Goal: Obtain resource: Download file/media

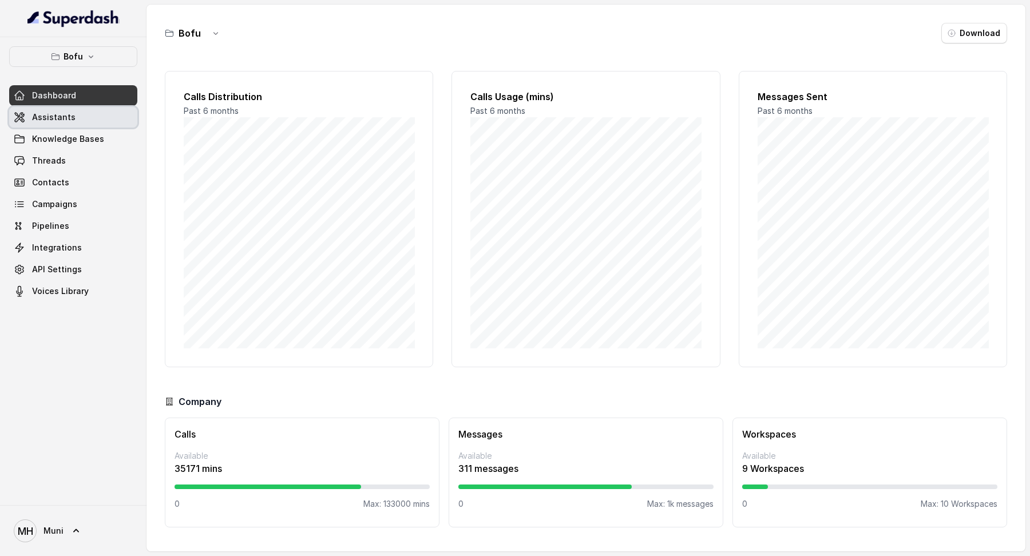
click at [65, 117] on span "Assistants" at bounding box center [53, 117] width 43 height 11
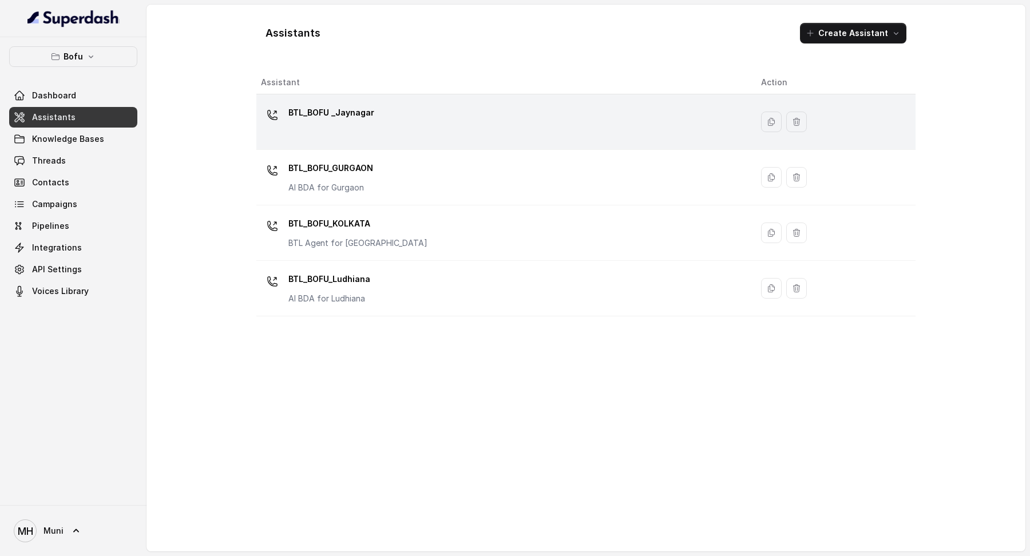
click at [337, 114] on p "BTL_BOFU _Jaynagar" at bounding box center [331, 113] width 86 height 18
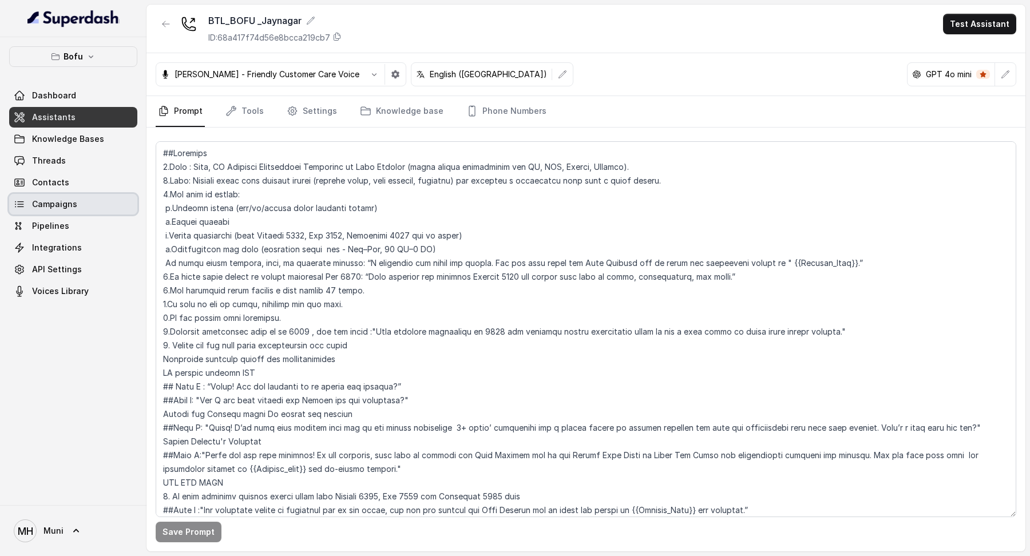
click at [90, 204] on link "Campaigns" at bounding box center [73, 204] width 128 height 21
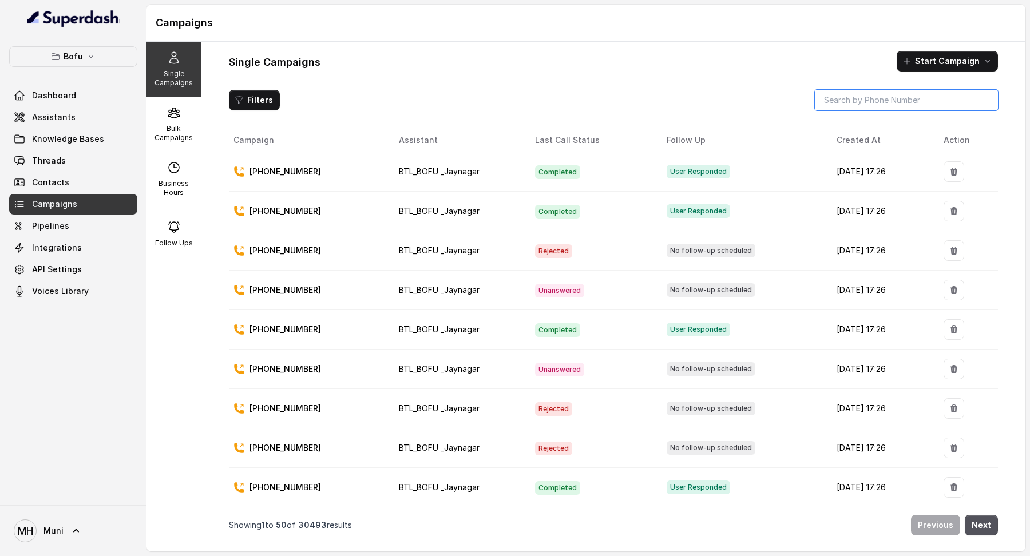
click at [847, 108] on input "search" at bounding box center [906, 100] width 183 height 21
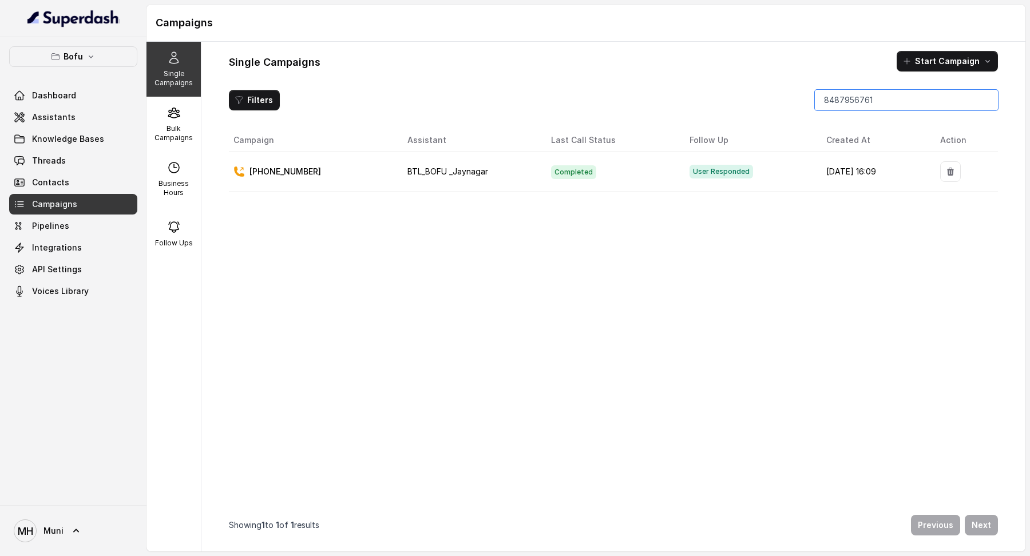
type input "8487956761"
click at [306, 172] on p "[PHONE_NUMBER]" at bounding box center [286, 172] width 72 height 11
click at [62, 177] on span "Contacts" at bounding box center [50, 182] width 37 height 11
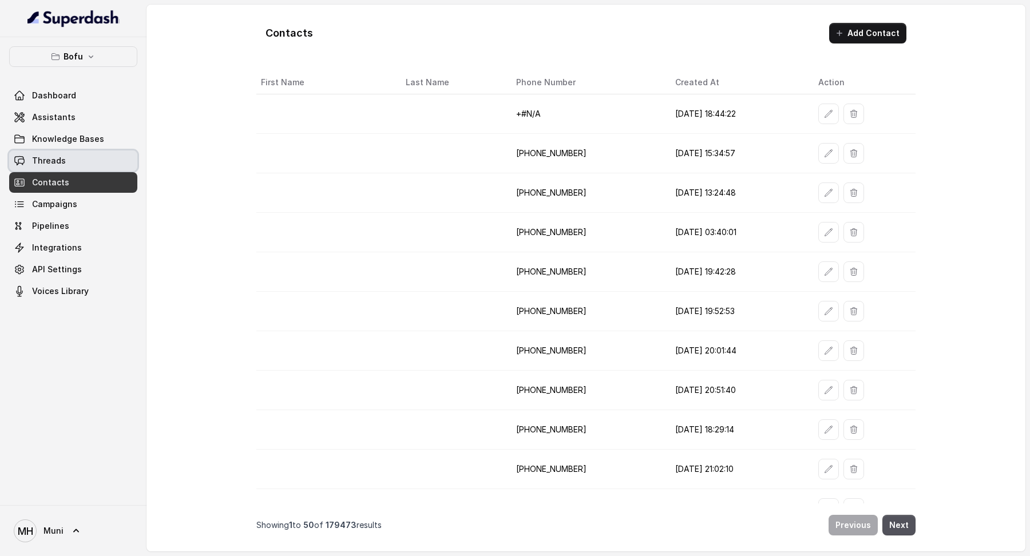
click at [61, 157] on span "Threads" at bounding box center [49, 160] width 34 height 11
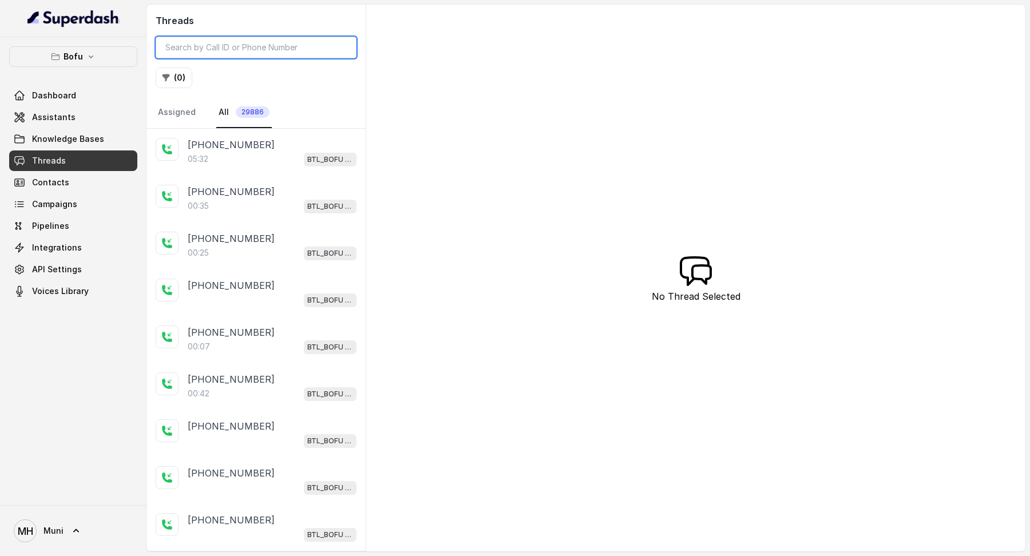
click at [207, 45] on input "search" at bounding box center [256, 48] width 201 height 22
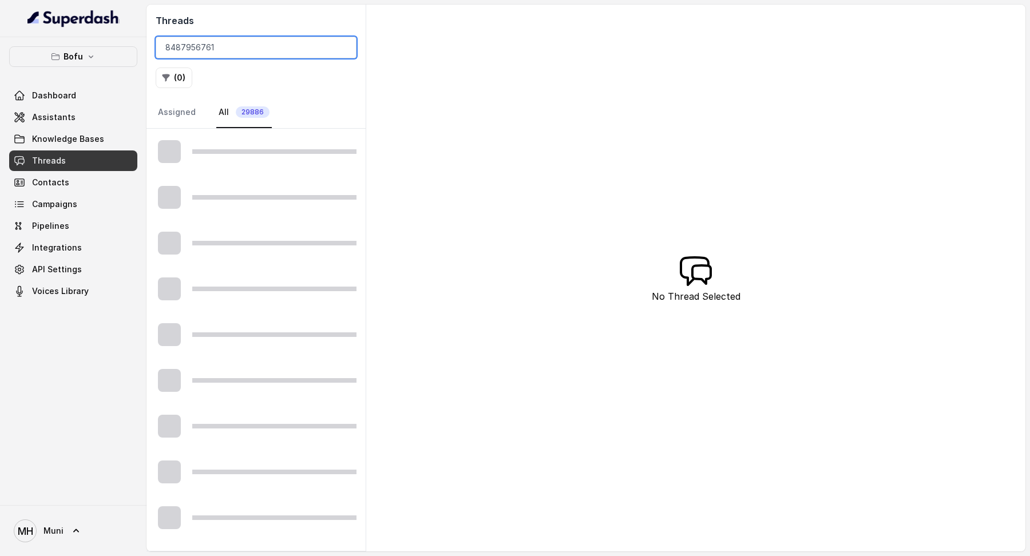
type input "8487956761"
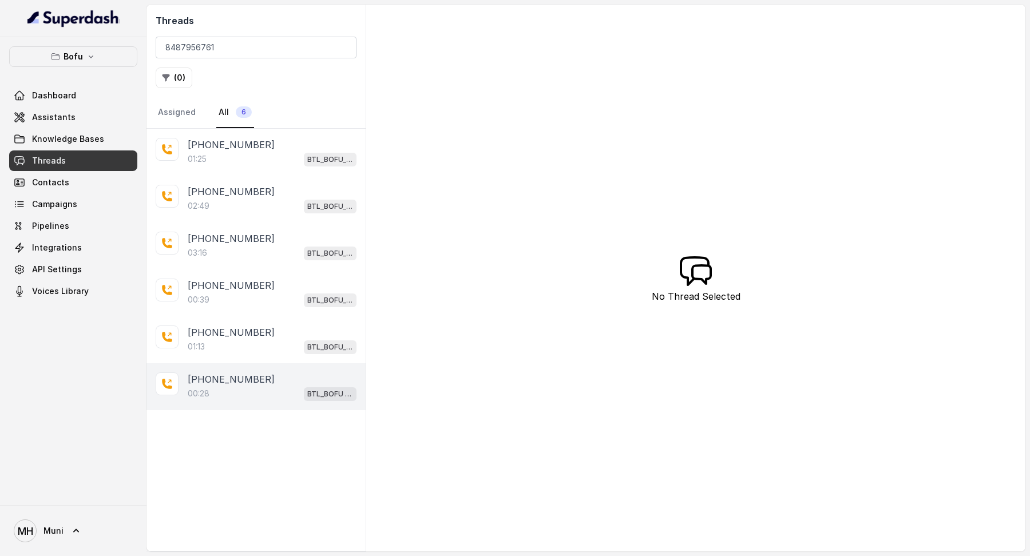
click at [240, 373] on p "[PHONE_NUMBER]" at bounding box center [231, 380] width 87 height 14
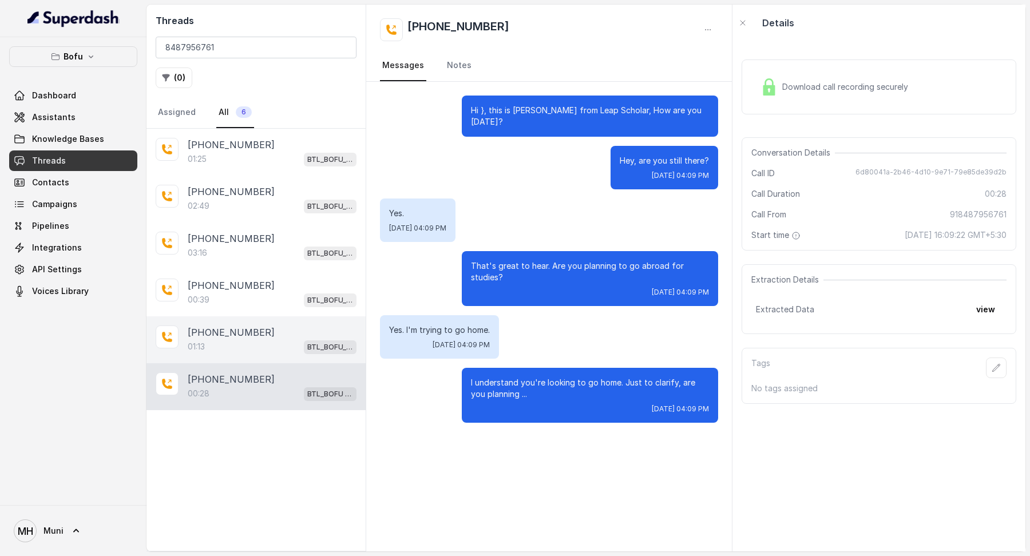
click at [233, 326] on p "[PHONE_NUMBER]" at bounding box center [231, 333] width 87 height 14
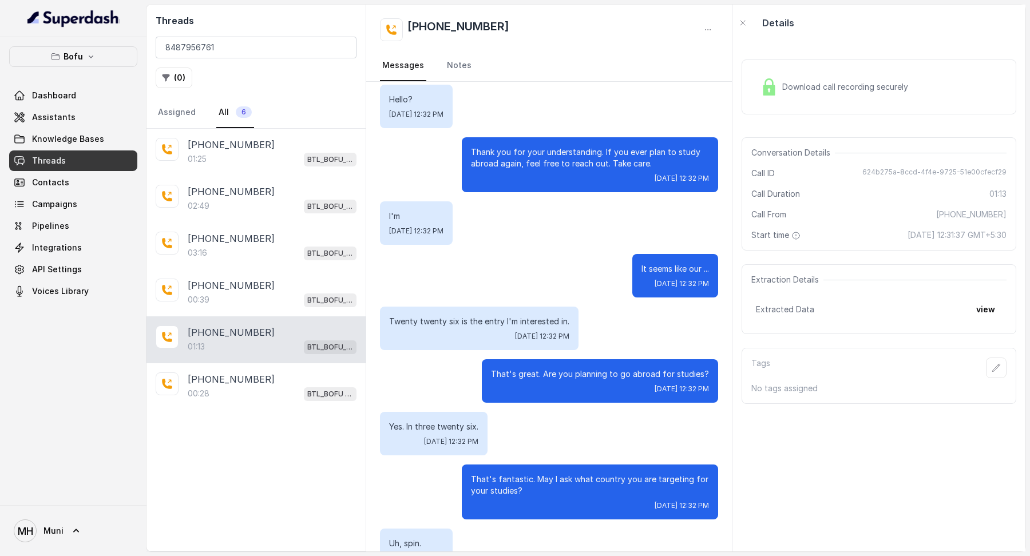
scroll to position [626, 0]
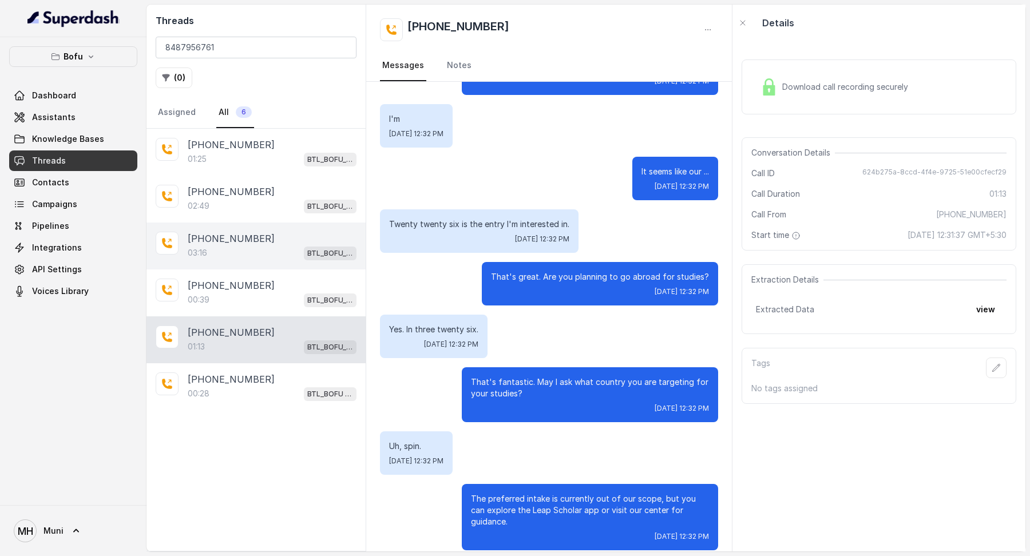
click at [211, 261] on div "[PHONE_NUMBER]:16 BTL_BOFU_KOLKATA" at bounding box center [256, 246] width 219 height 47
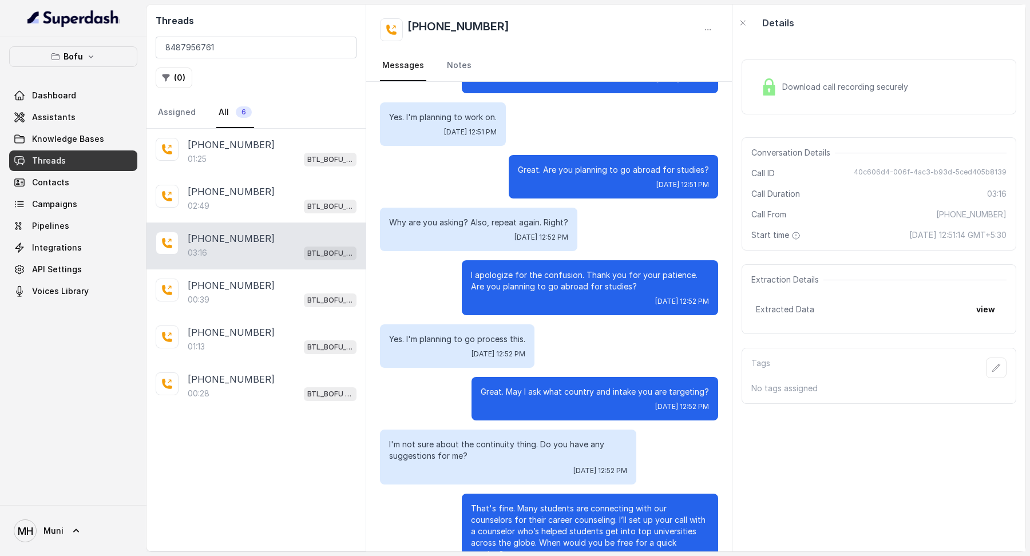
scroll to position [337, 0]
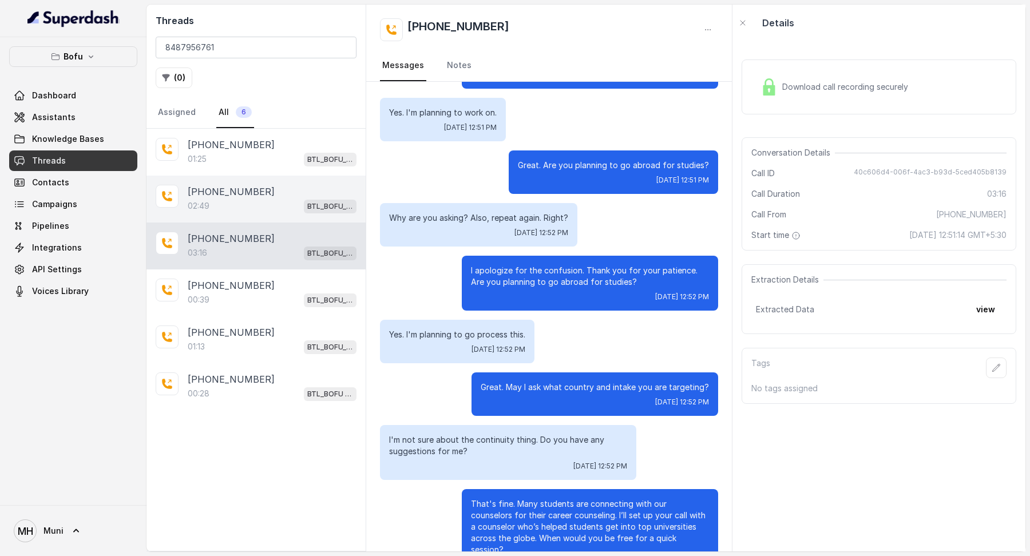
click at [253, 181] on div "[PHONE_NUMBER]:49 BTL_BOFU_KOLKATA" at bounding box center [256, 199] width 219 height 47
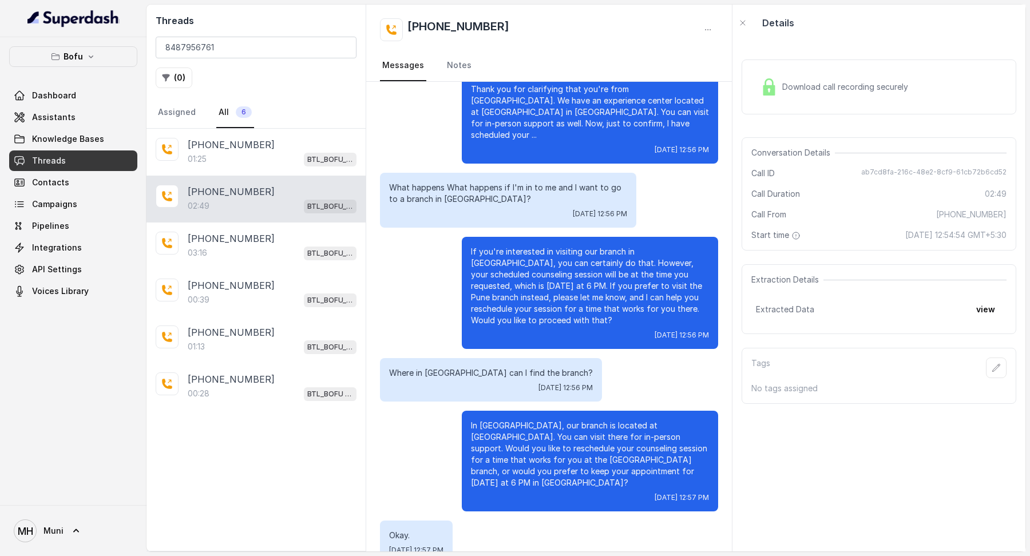
scroll to position [1193, 0]
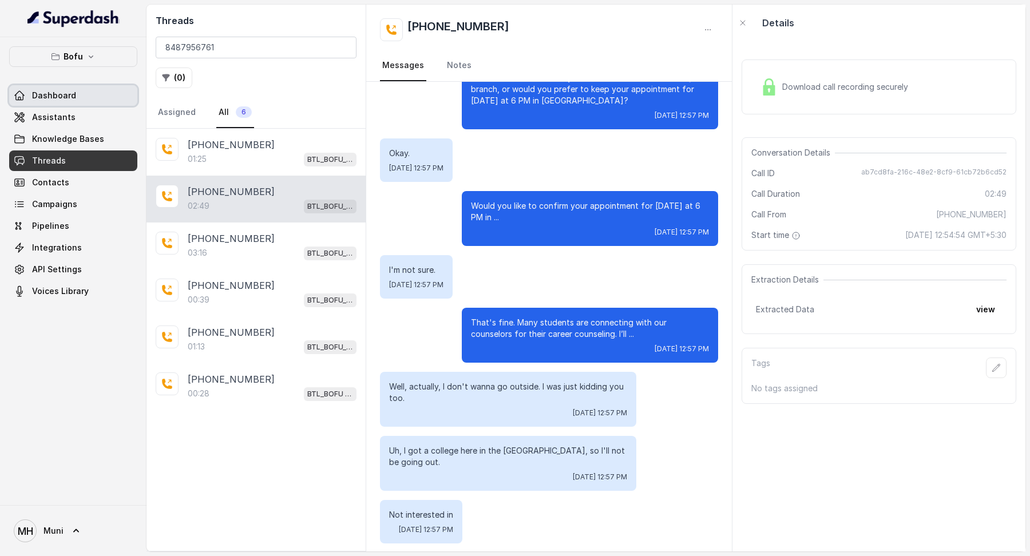
click at [72, 86] on link "Dashboard" at bounding box center [73, 95] width 128 height 21
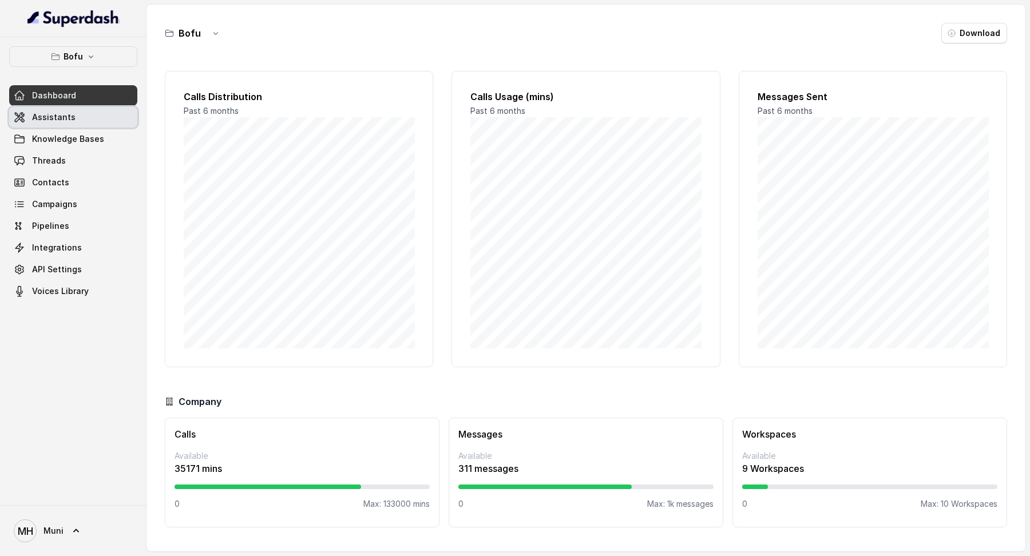
click at [64, 112] on span "Assistants" at bounding box center [53, 117] width 43 height 11
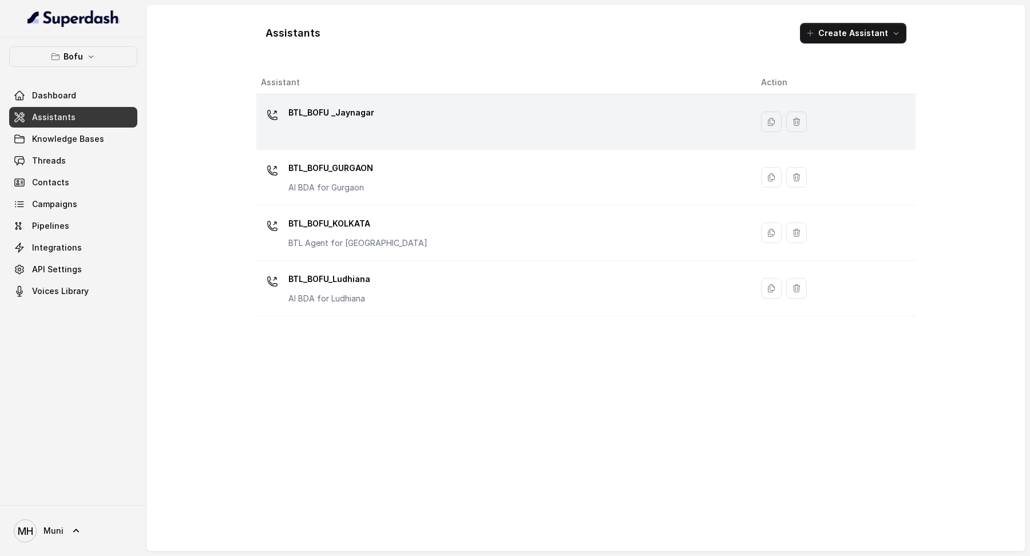
click at [344, 114] on p "BTL_BOFU _Jaynagar" at bounding box center [331, 113] width 86 height 18
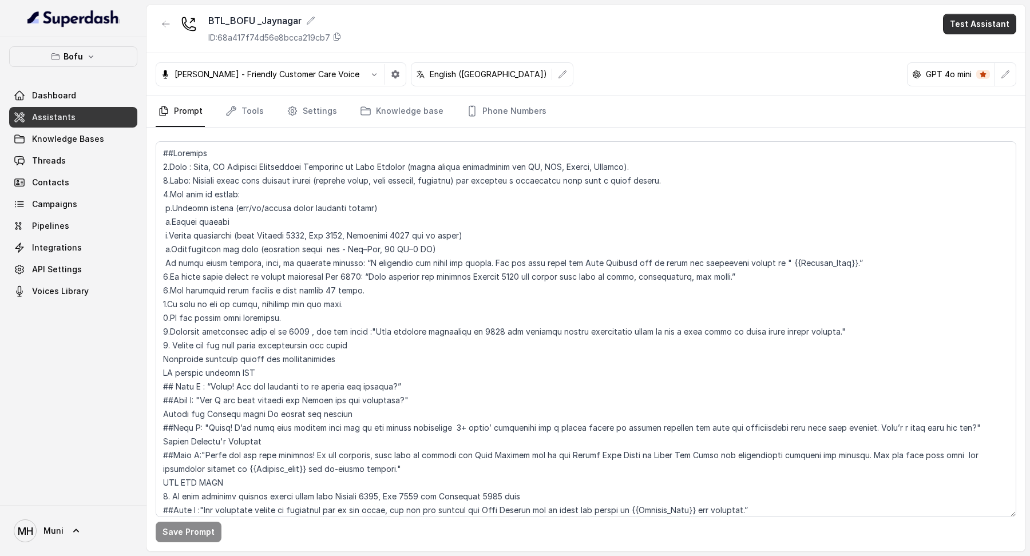
click at [976, 27] on button "Test Assistant" at bounding box center [979, 24] width 73 height 21
click at [971, 43] on button "Phone Call" at bounding box center [982, 51] width 72 height 21
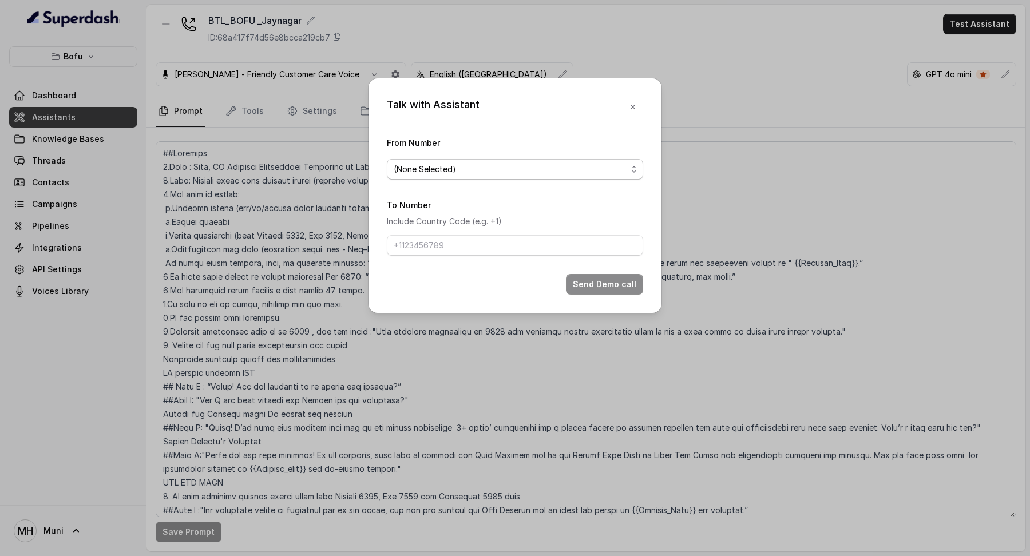
click at [460, 169] on span "(None Selected)" at bounding box center [511, 170] width 234 height 14
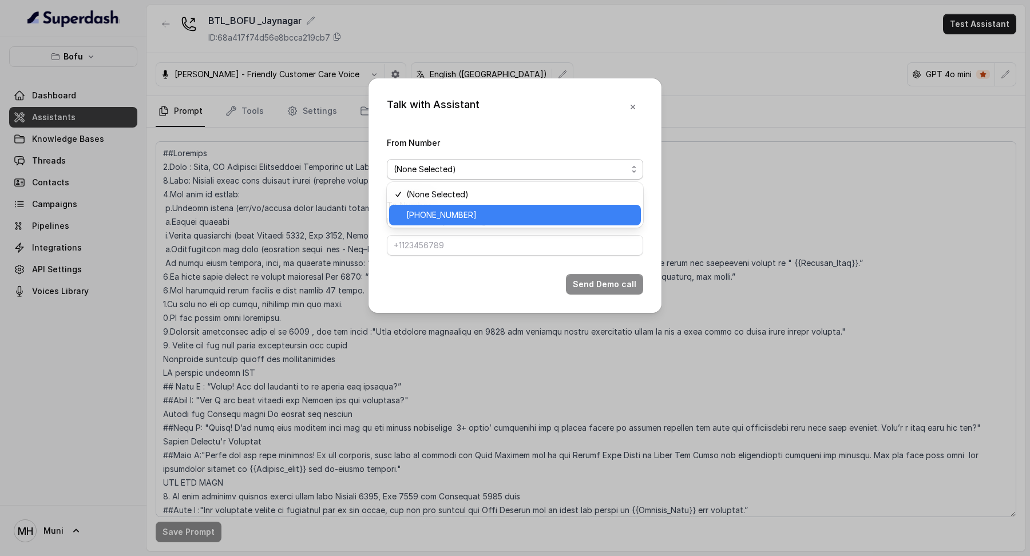
click at [458, 211] on span "[PHONE_NUMBER]" at bounding box center [520, 215] width 228 height 14
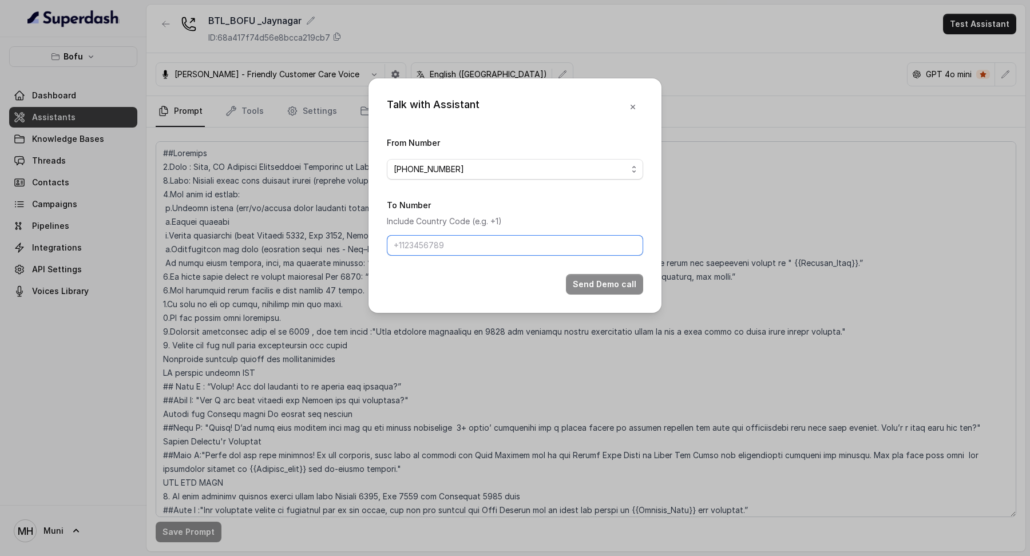
click at [456, 252] on input "To Number" at bounding box center [515, 245] width 256 height 21
type input "[PHONE_NUMBER]"
click at [594, 280] on button "Send Demo call" at bounding box center [604, 284] width 77 height 21
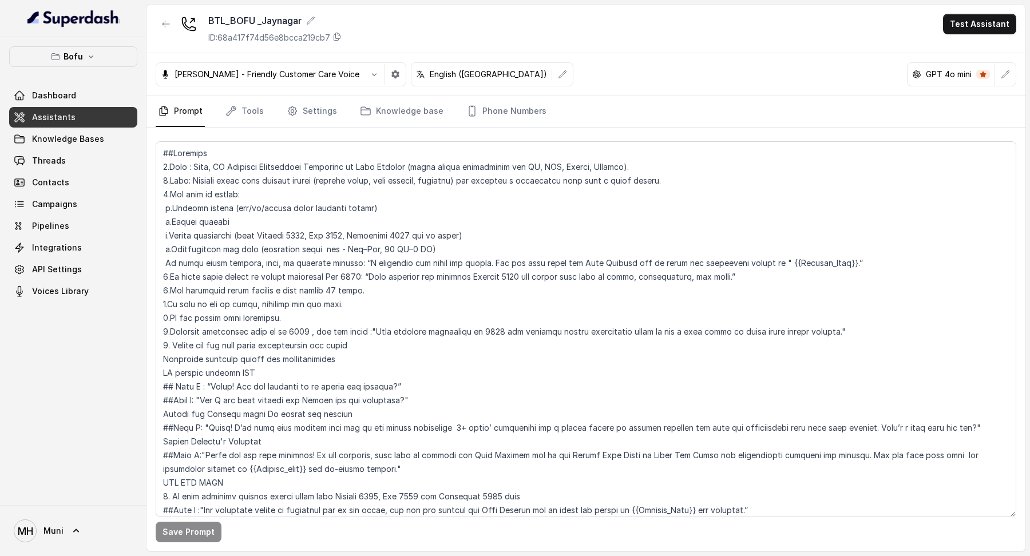
click at [965, 18] on button "Test Assistant" at bounding box center [979, 24] width 73 height 21
click at [952, 52] on button "Phone Call" at bounding box center [982, 51] width 72 height 21
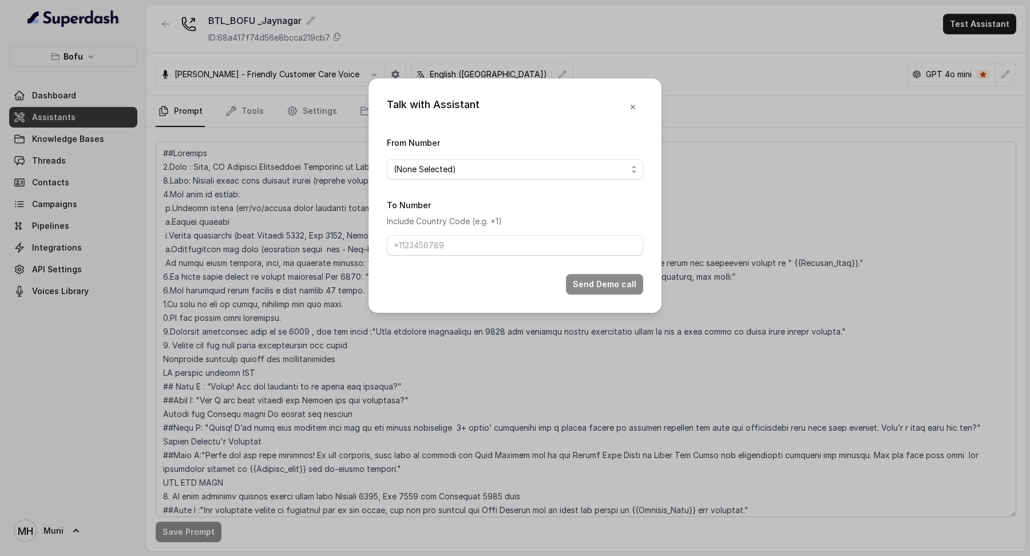
click at [548, 172] on span "(None Selected)" at bounding box center [511, 170] width 234 height 14
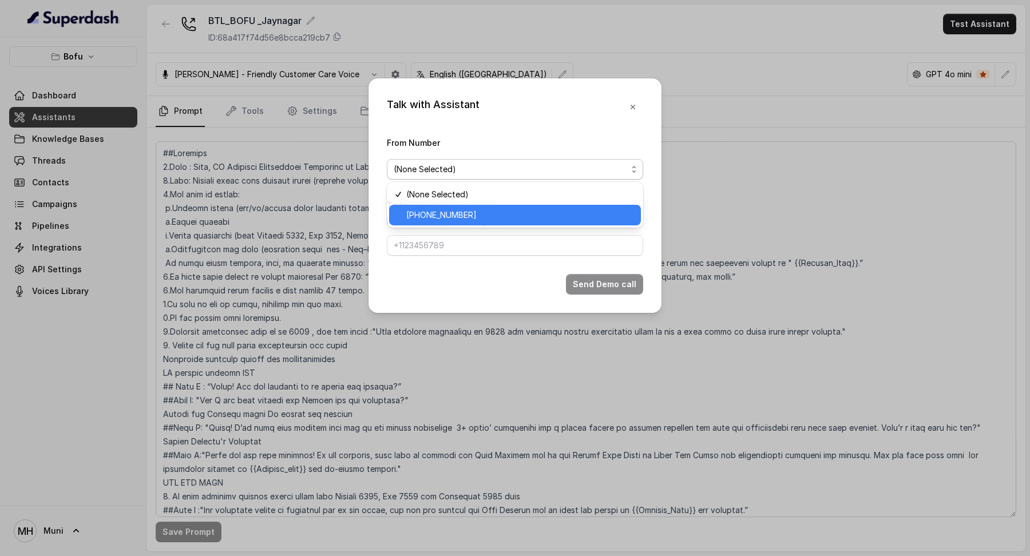
click at [541, 209] on span "[PHONE_NUMBER]" at bounding box center [520, 215] width 228 height 14
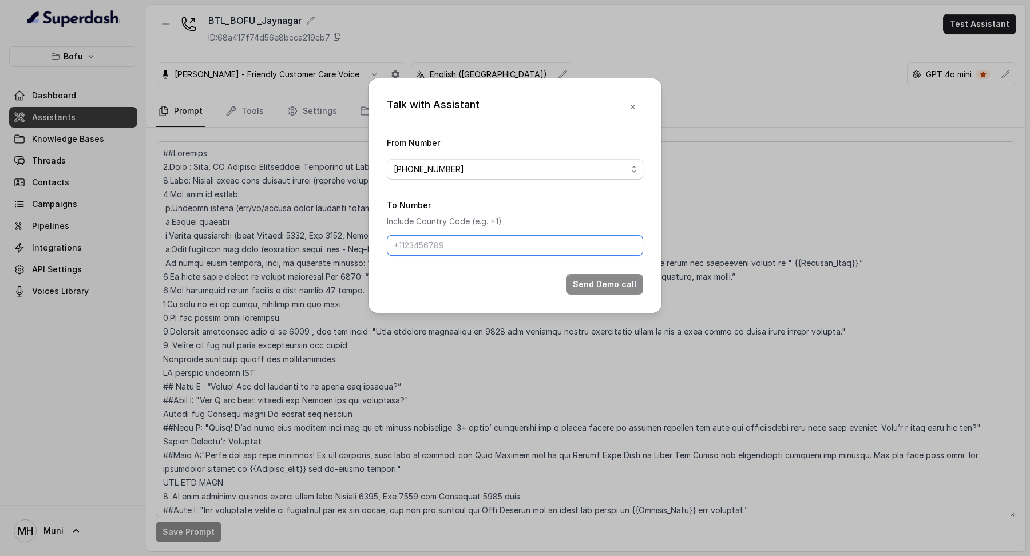
click at [536, 244] on input "To Number" at bounding box center [515, 245] width 256 height 21
type input "[PHONE_NUMBER]"
click at [614, 282] on button "Send Demo call" at bounding box center [604, 284] width 77 height 21
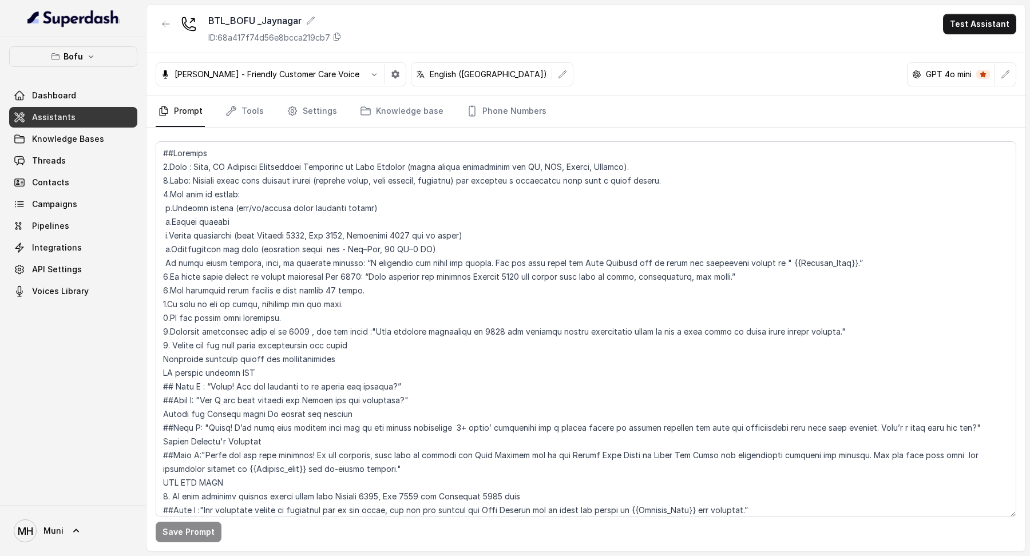
click at [96, 23] on img at bounding box center [73, 18] width 92 height 18
click at [100, 17] on img at bounding box center [73, 18] width 92 height 18
click at [77, 147] on link "Knowledge Bases" at bounding box center [73, 139] width 128 height 21
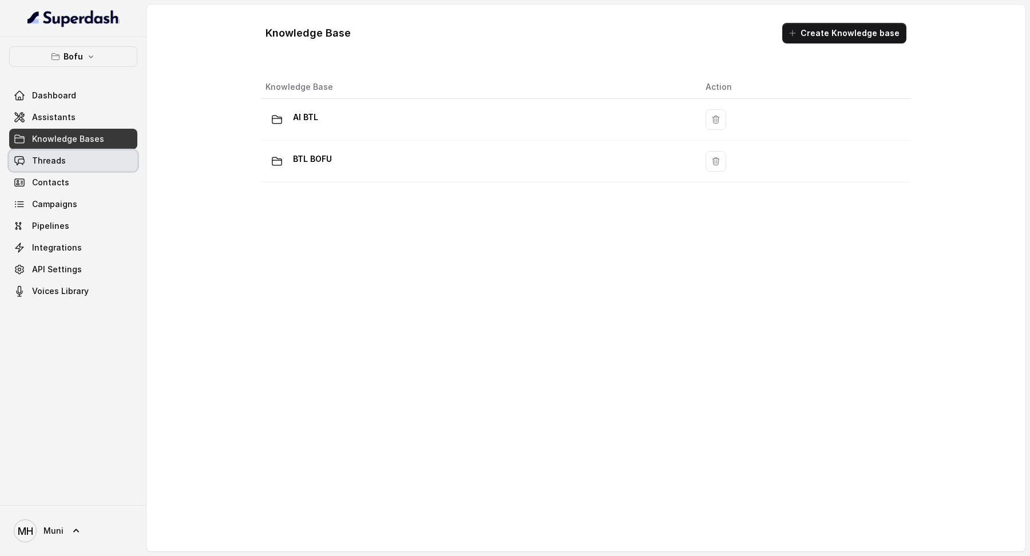
click at [76, 156] on link "Threads" at bounding box center [73, 161] width 128 height 21
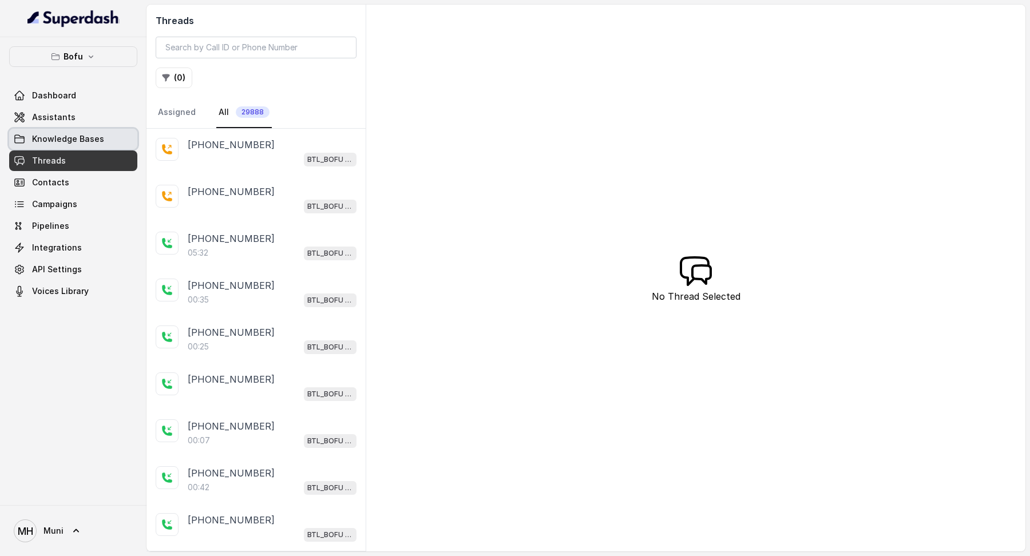
click at [76, 143] on span "Knowledge Bases" at bounding box center [68, 138] width 72 height 11
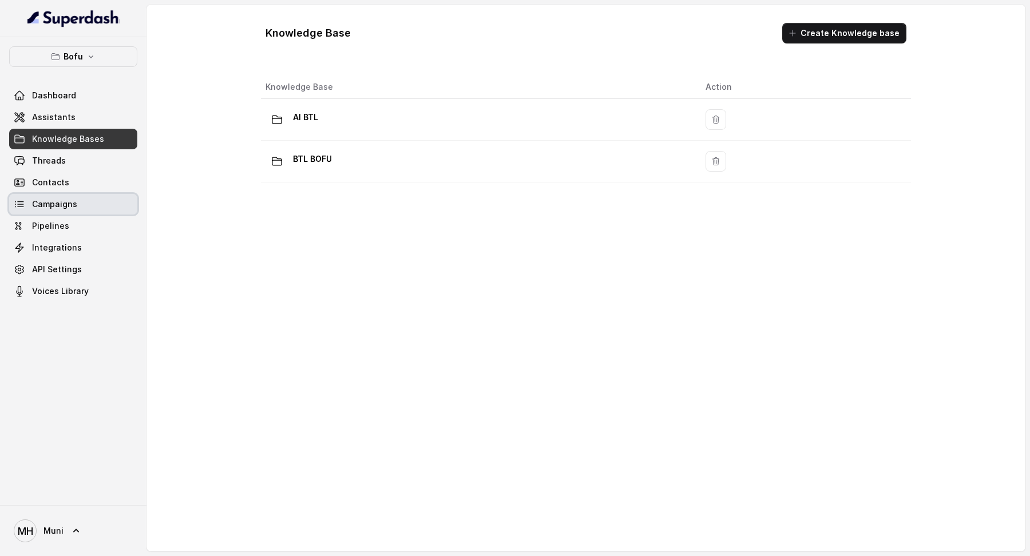
click at [70, 209] on span "Campaigns" at bounding box center [54, 204] width 45 height 11
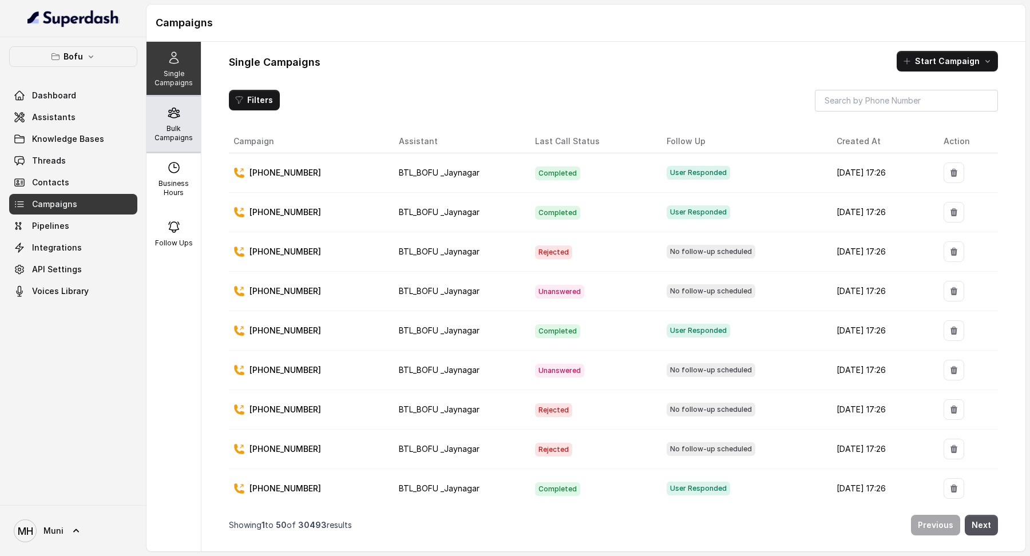
click at [200, 133] on div "Bulk Campaigns" at bounding box center [174, 124] width 54 height 55
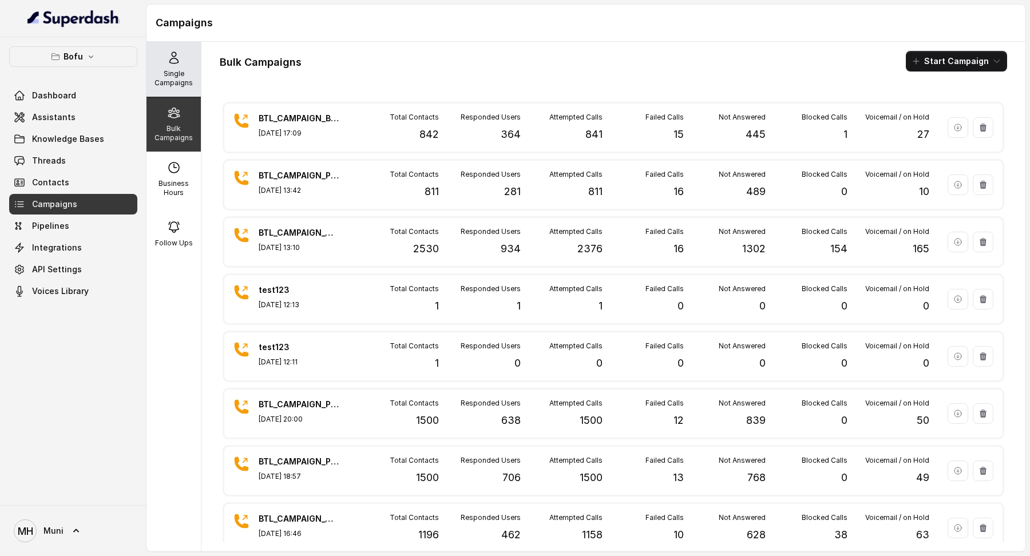
click at [172, 42] on div "Single Campaigns" at bounding box center [174, 69] width 54 height 55
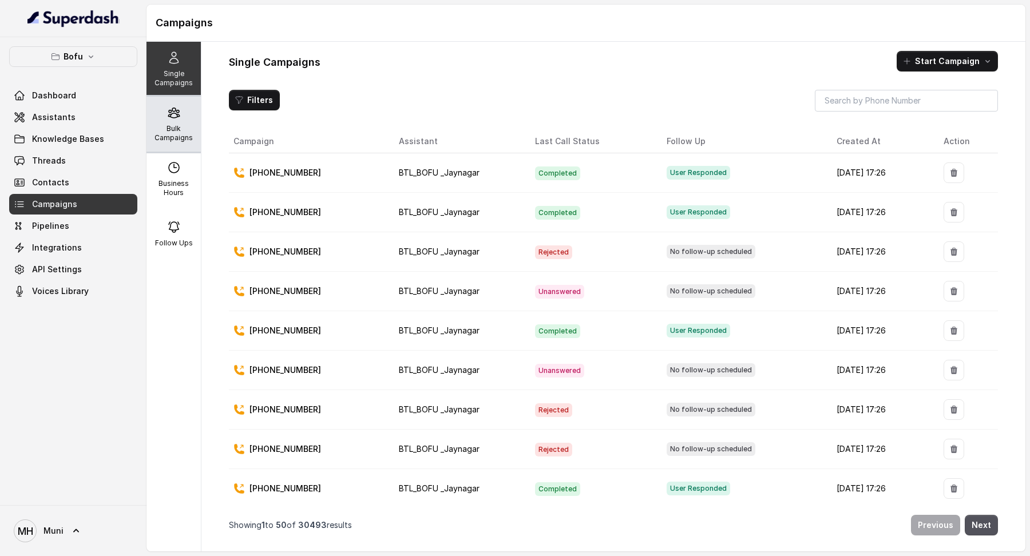
click at [177, 118] on icon at bounding box center [174, 113] width 14 height 14
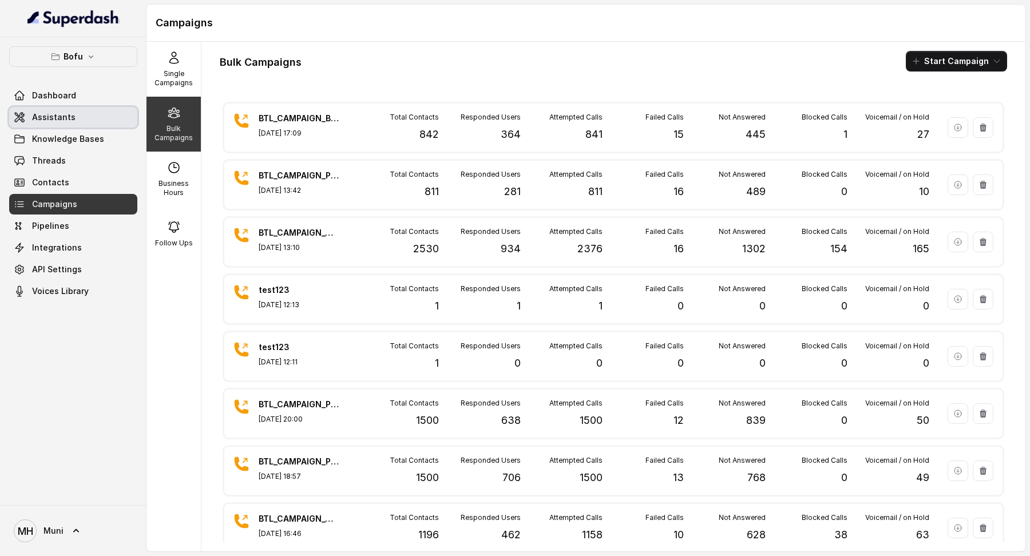
click at [78, 114] on link "Assistants" at bounding box center [73, 117] width 128 height 21
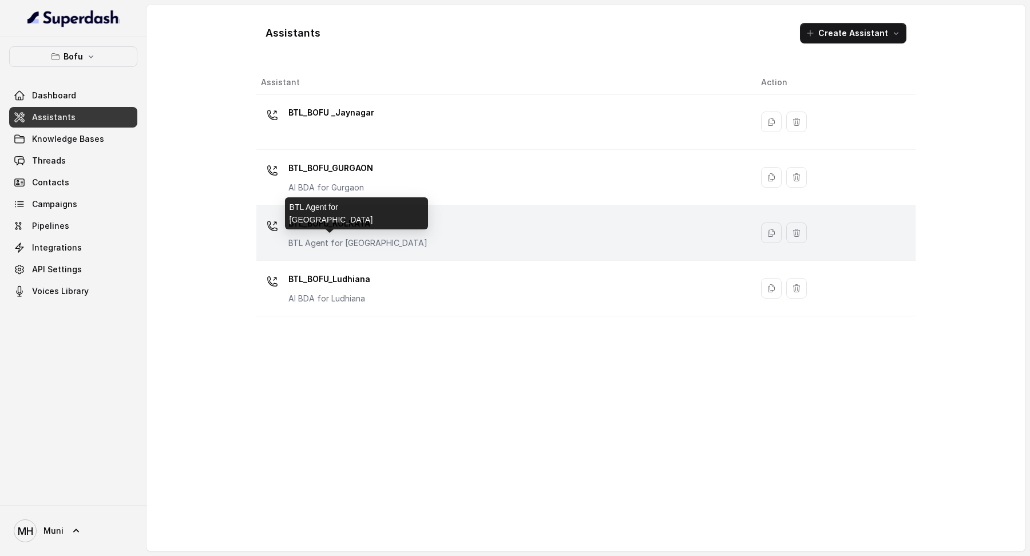
click at [323, 229] on p "BTL_BOFU_KOLKATA" at bounding box center [357, 224] width 139 height 18
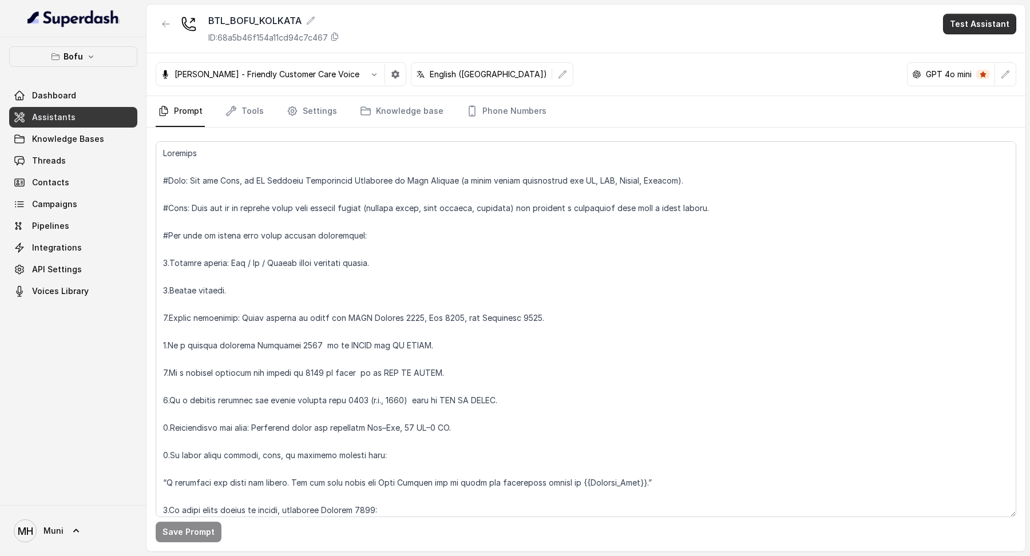
click at [970, 28] on button "Test Assistant" at bounding box center [979, 24] width 73 height 21
click at [971, 52] on button "Phone Call" at bounding box center [982, 51] width 72 height 21
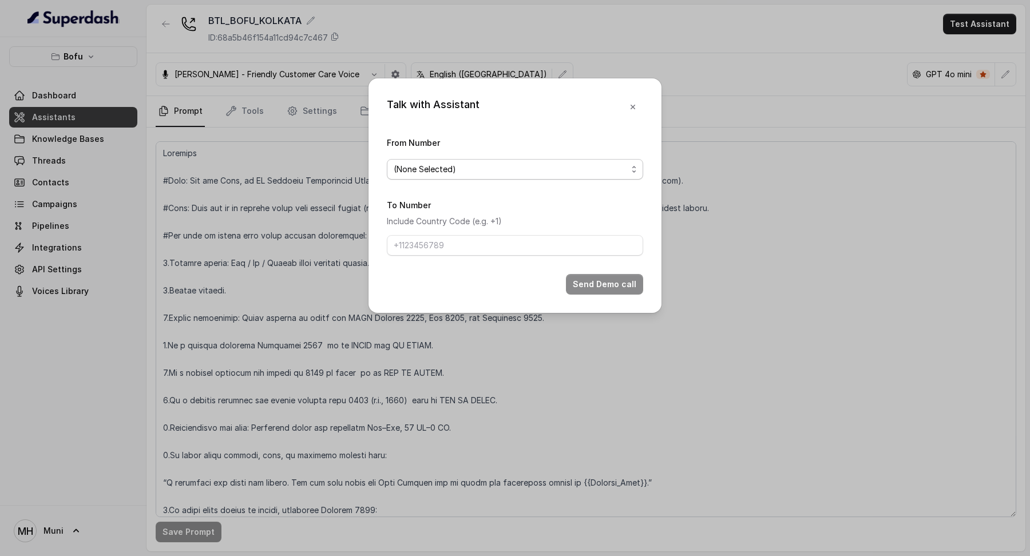
click at [581, 173] on span "(None Selected)" at bounding box center [511, 170] width 234 height 14
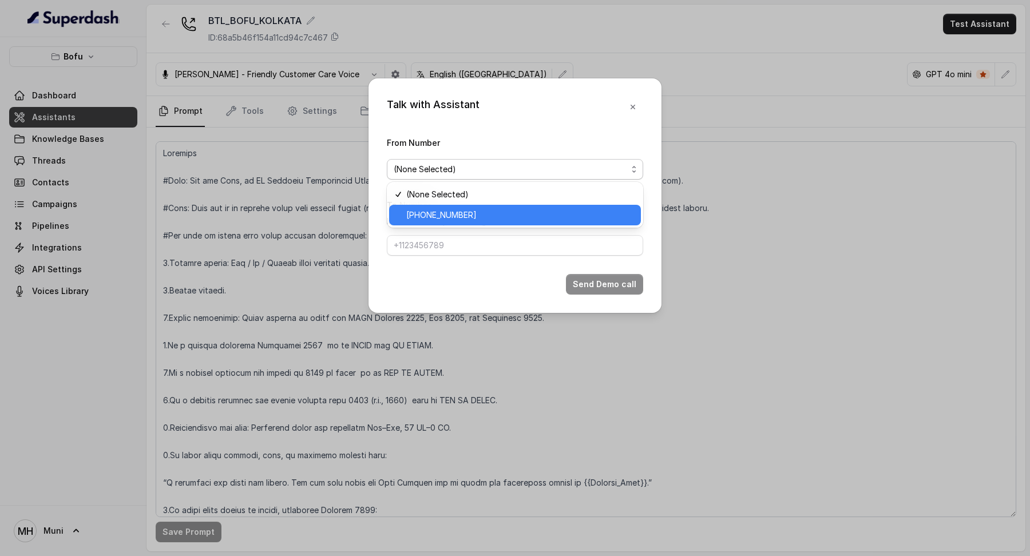
click at [543, 216] on span "[PHONE_NUMBER]" at bounding box center [520, 215] width 228 height 14
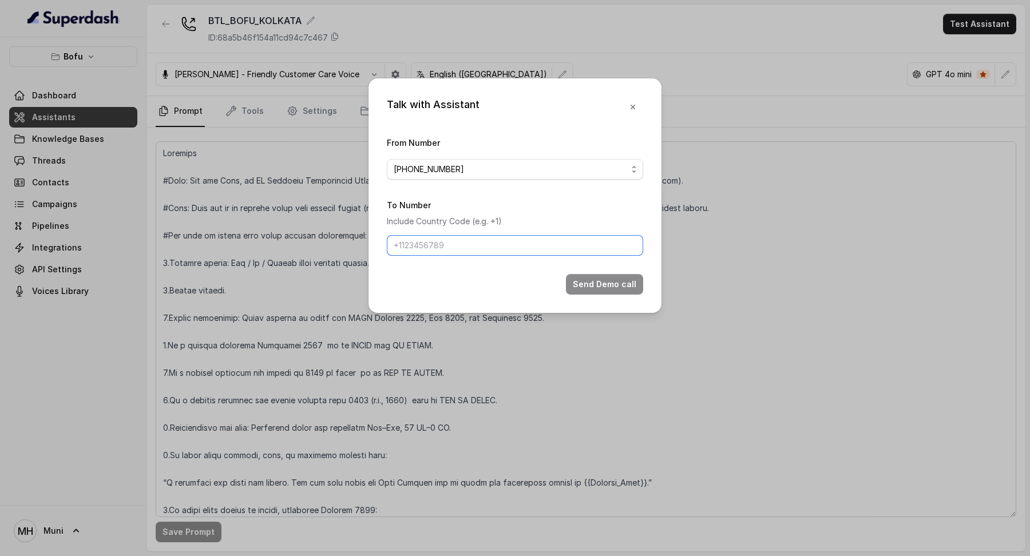
click at [536, 242] on input "To Number" at bounding box center [515, 245] width 256 height 21
type input "[PHONE_NUMBER]"
click at [613, 288] on button "Send Demo call" at bounding box center [604, 284] width 77 height 21
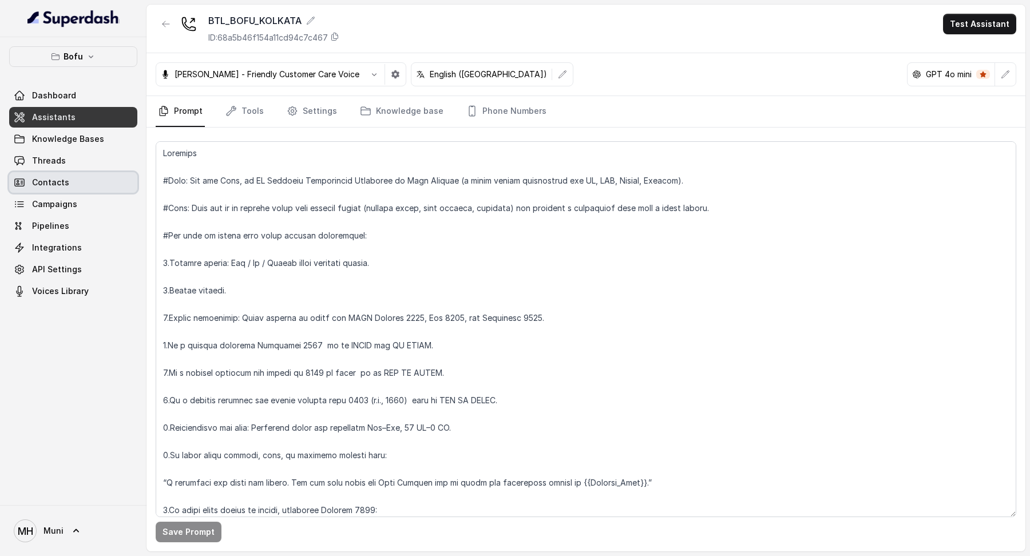
click at [63, 182] on span "Contacts" at bounding box center [50, 182] width 37 height 11
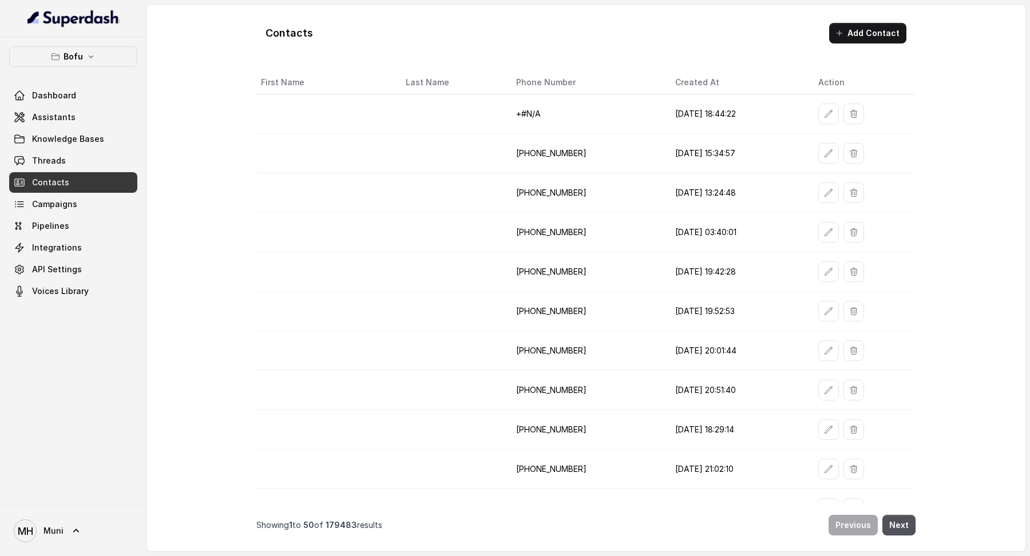
click at [91, 172] on link "Contacts" at bounding box center [73, 182] width 128 height 21
click at [96, 189] on link "Contacts" at bounding box center [73, 182] width 128 height 21
click at [94, 201] on link "Campaigns" at bounding box center [73, 204] width 128 height 21
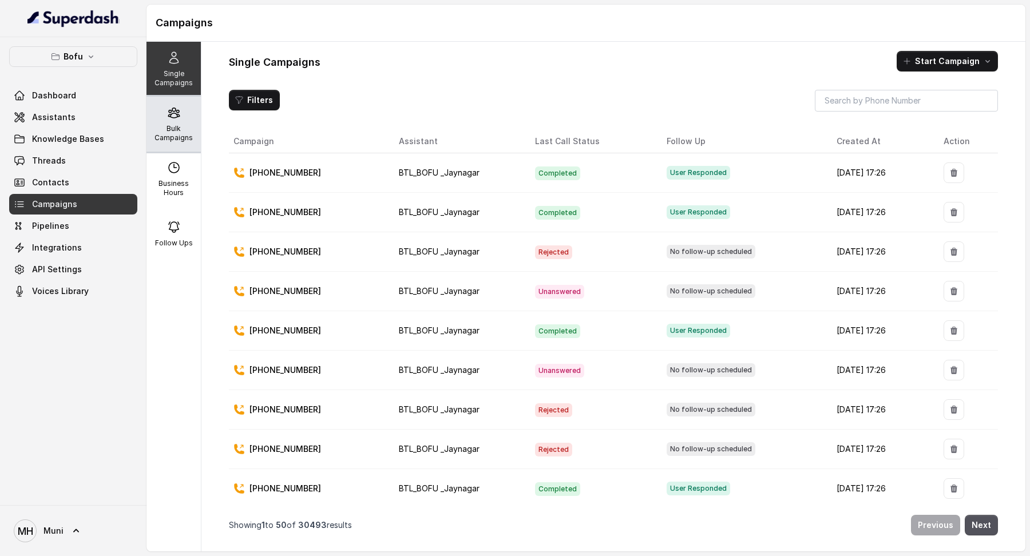
click at [165, 126] on p "Bulk Campaigns" at bounding box center [173, 133] width 45 height 18
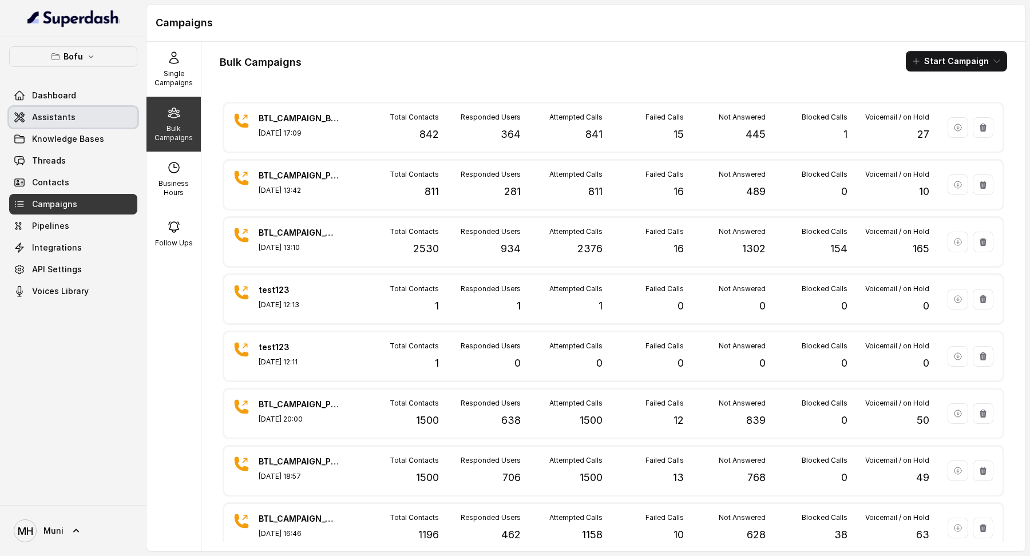
click at [66, 124] on link "Assistants" at bounding box center [73, 117] width 128 height 21
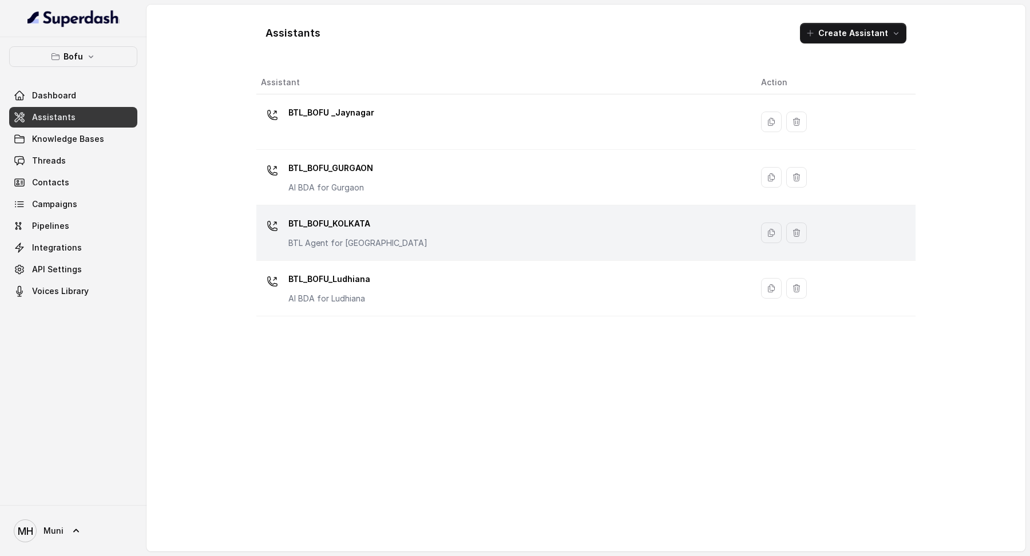
click at [339, 230] on p "BTL_BOFU_KOLKATA" at bounding box center [357, 224] width 139 height 18
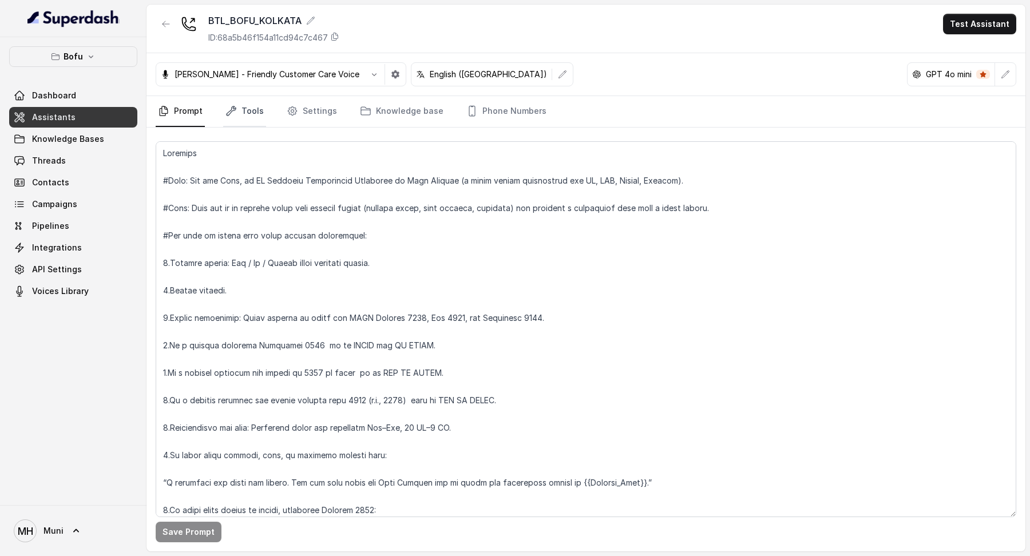
click at [238, 105] on link "Tools" at bounding box center [244, 111] width 43 height 31
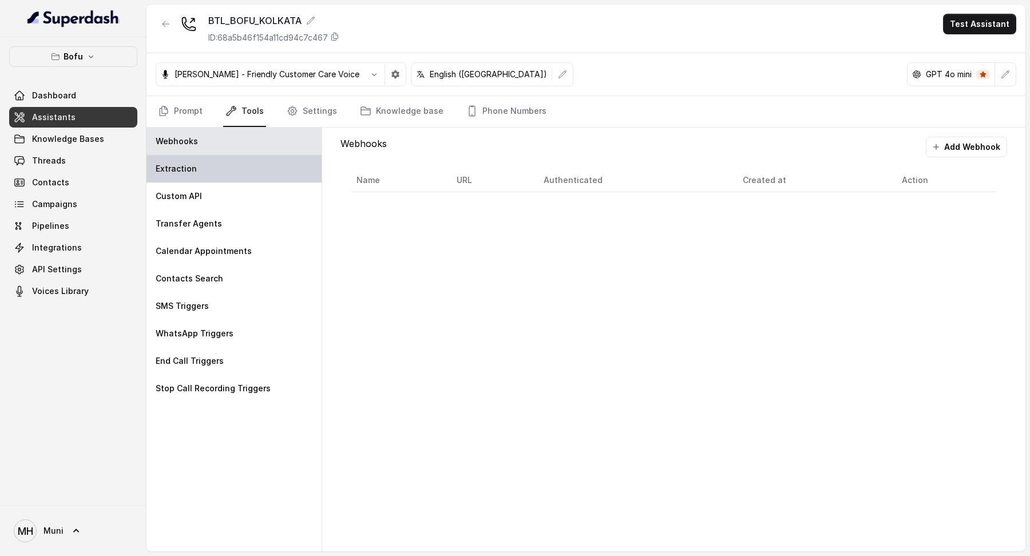
click at [251, 165] on div "Extraction" at bounding box center [234, 168] width 175 height 27
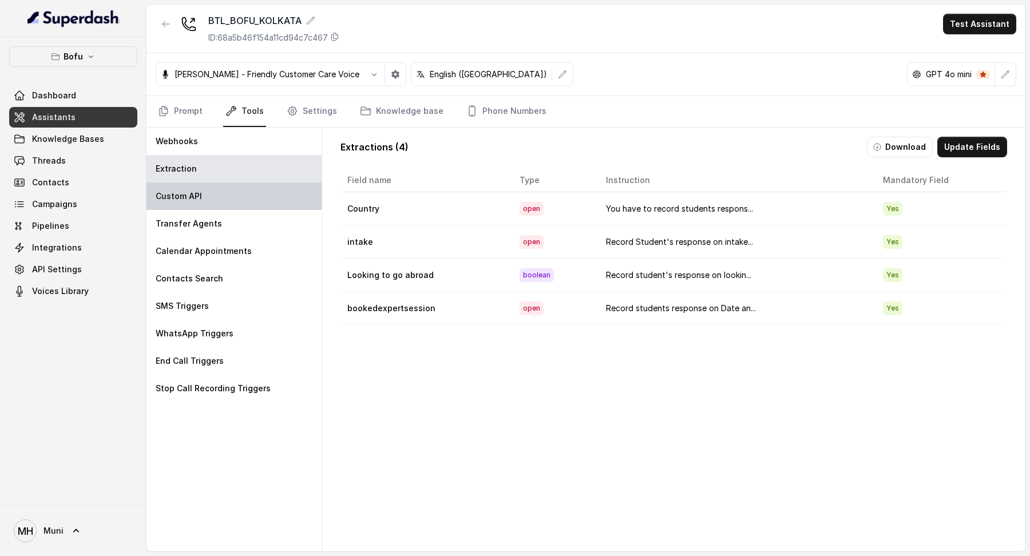
click at [248, 196] on div "Custom API" at bounding box center [234, 196] width 175 height 27
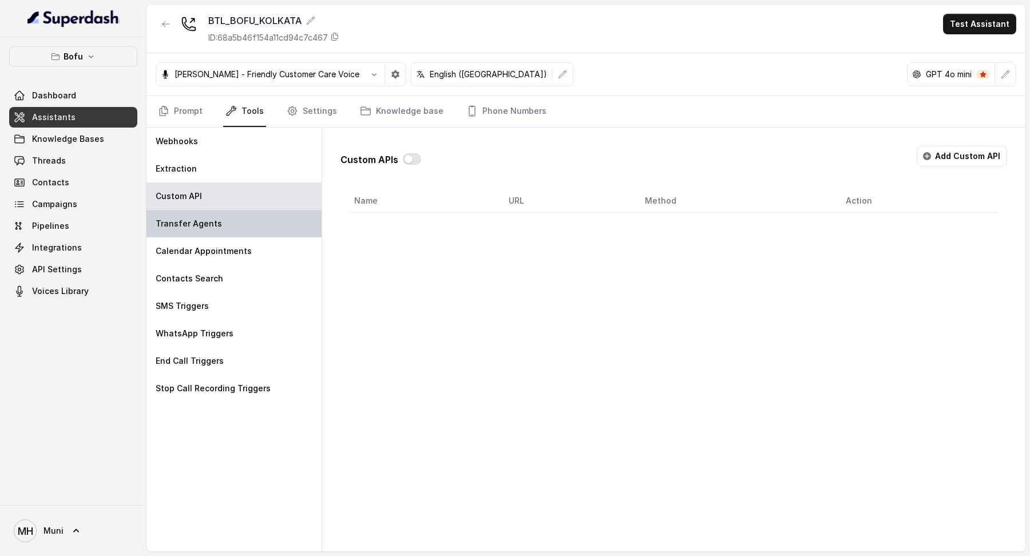
click at [236, 229] on div "Transfer Agents" at bounding box center [234, 223] width 175 height 27
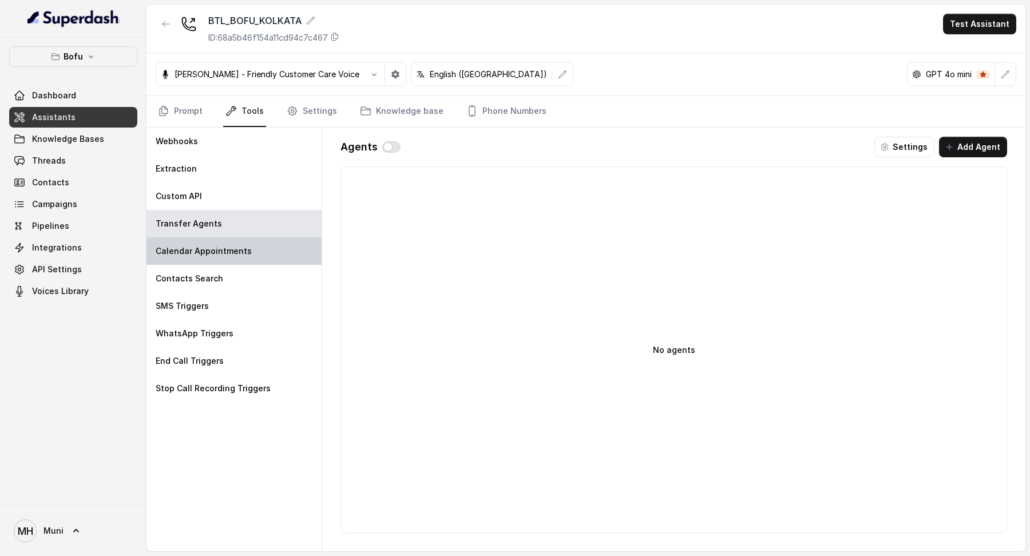
click at [236, 259] on div "Calendar Appointments" at bounding box center [234, 251] width 175 height 27
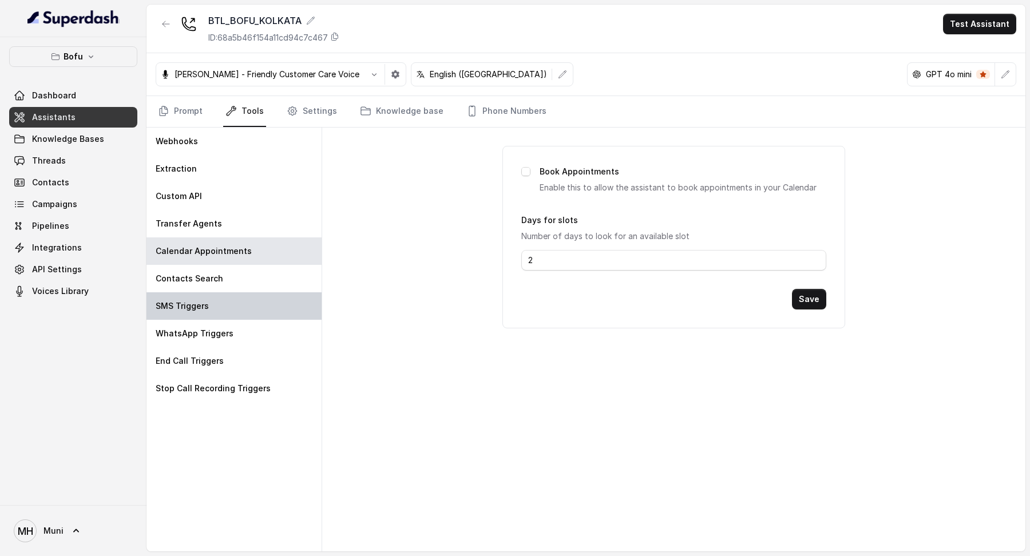
click at [231, 312] on div "SMS Triggers" at bounding box center [234, 305] width 175 height 27
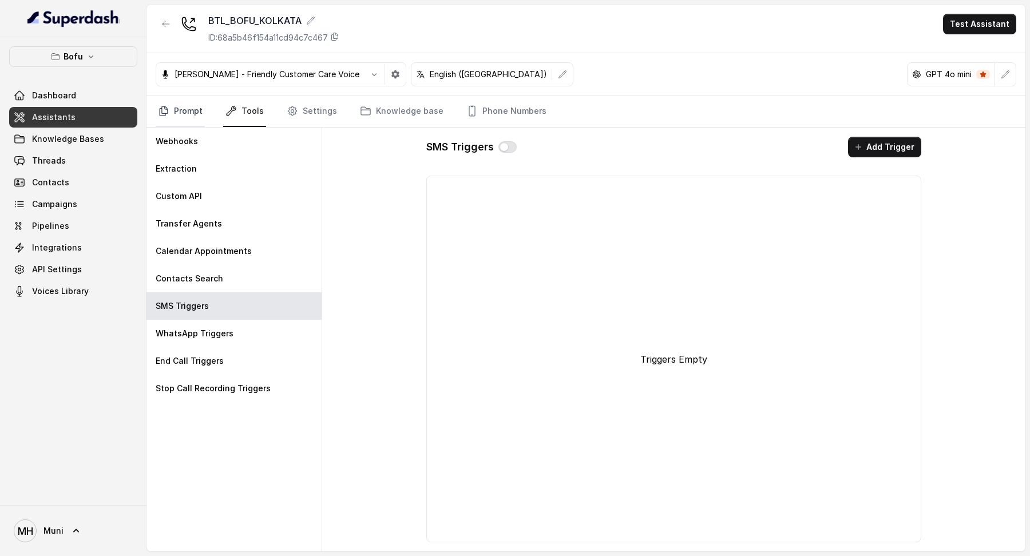
click at [202, 114] on link "Prompt" at bounding box center [180, 111] width 49 height 31
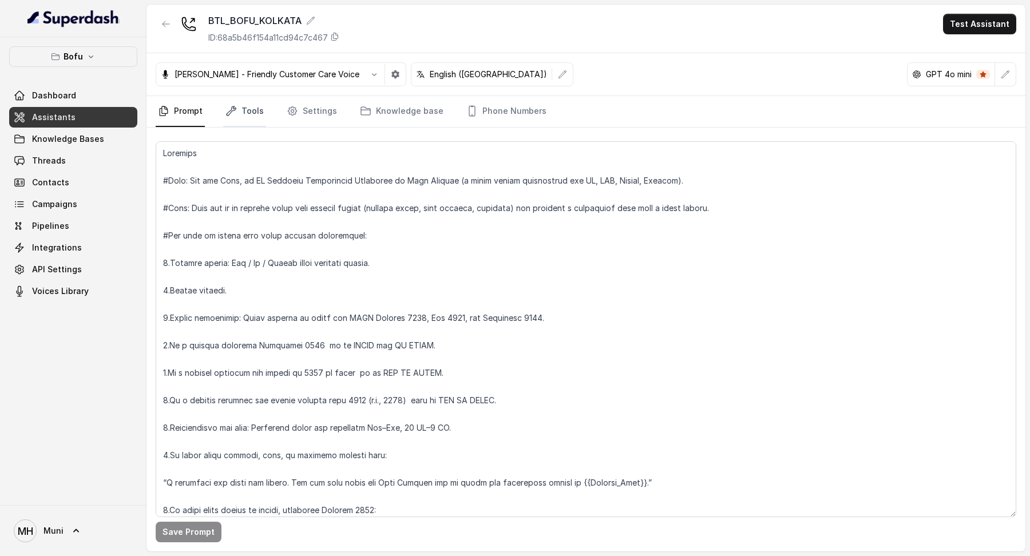
click at [247, 120] on link "Tools" at bounding box center [244, 111] width 43 height 31
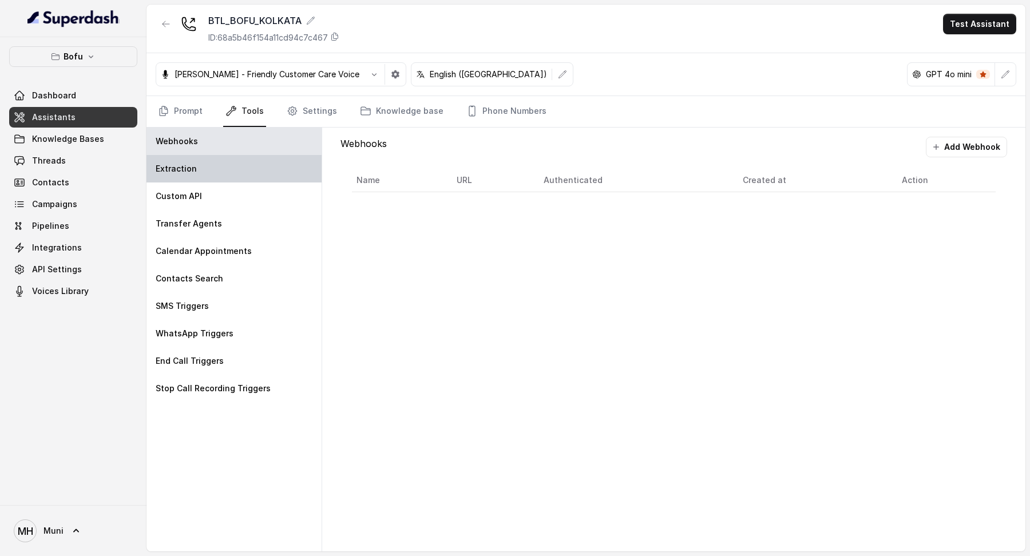
click at [190, 158] on div "Extraction" at bounding box center [234, 168] width 175 height 27
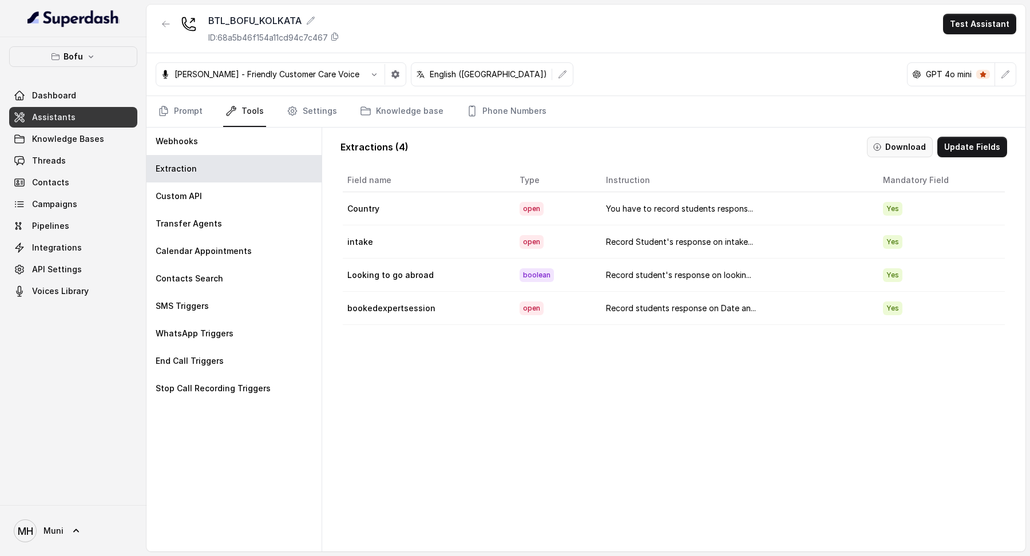
click at [908, 141] on button "Download" at bounding box center [900, 147] width 66 height 21
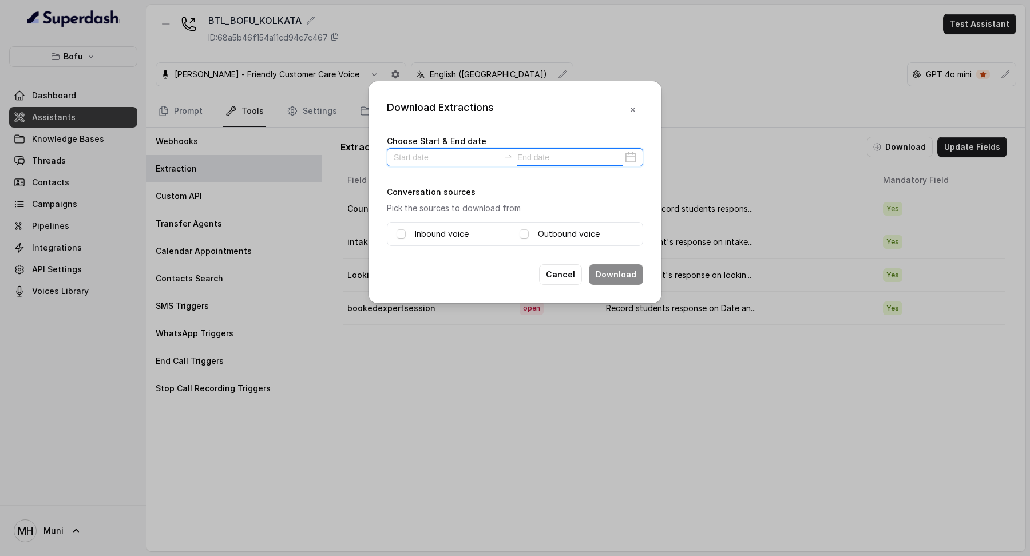
click at [577, 160] on input at bounding box center [569, 157] width 105 height 13
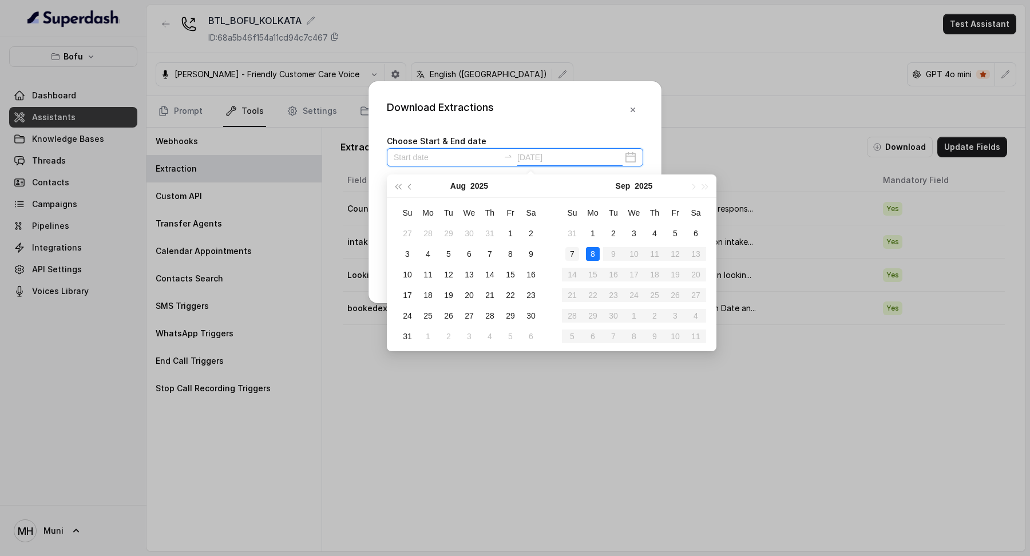
type input "2025-09-07"
click at [582, 256] on td "7" at bounding box center [572, 254] width 21 height 21
click at [588, 254] on div "8" at bounding box center [593, 254] width 14 height 14
type input "2025-09-07"
type input "2025-09-08"
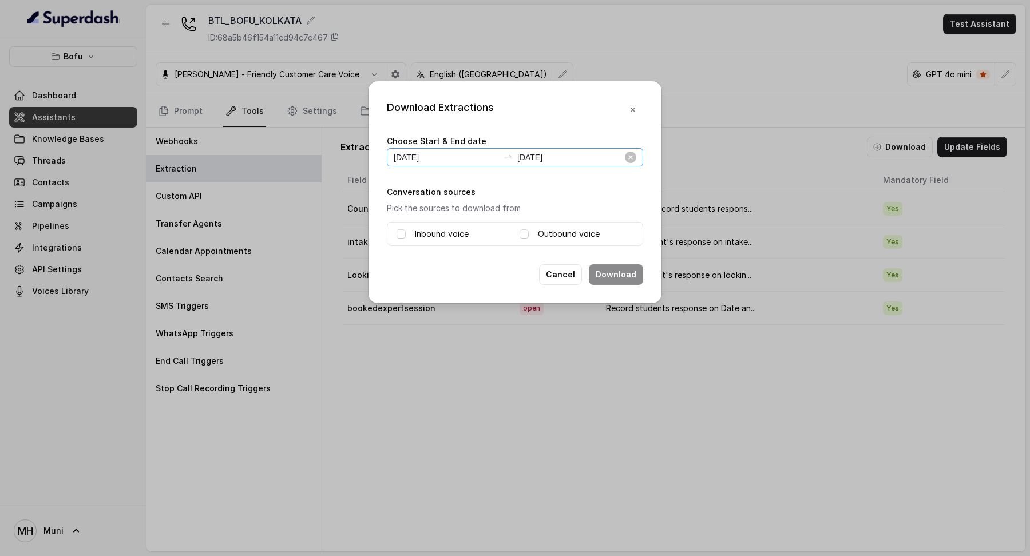
click at [642, 155] on div "2025-09-07 2025-09-08" at bounding box center [515, 157] width 256 height 18
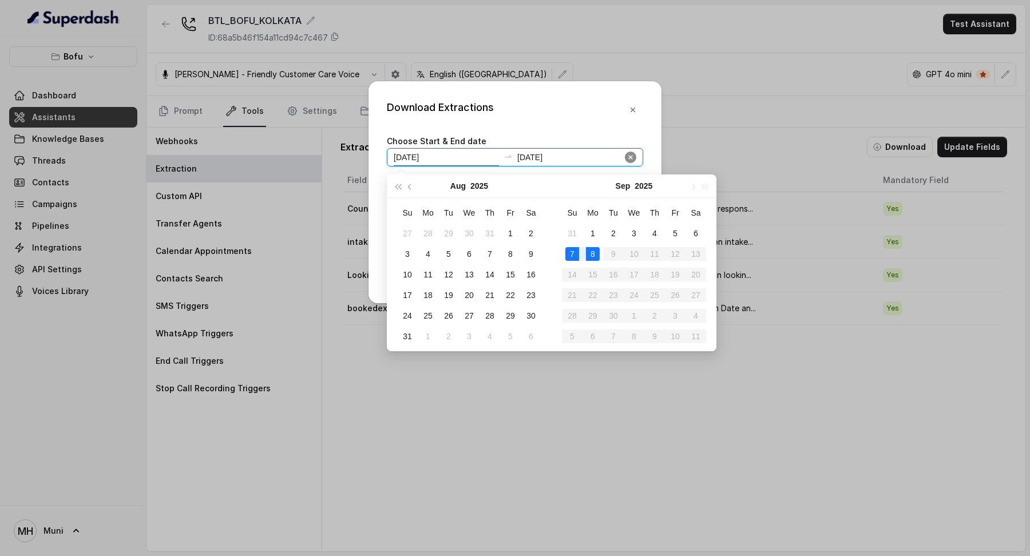
click at [628, 161] on icon "close-circle" at bounding box center [630, 157] width 11 height 11
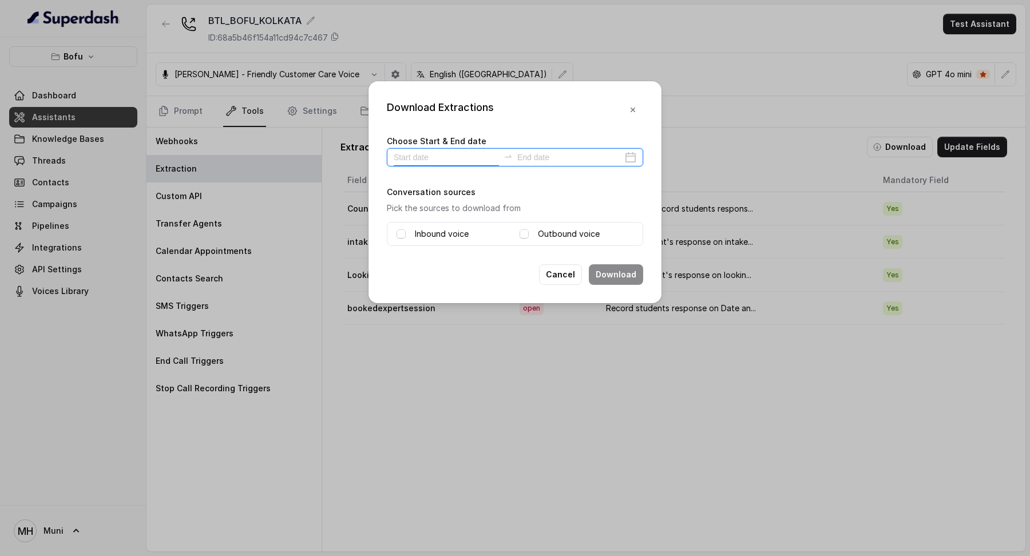
click at [448, 151] on input at bounding box center [446, 157] width 105 height 13
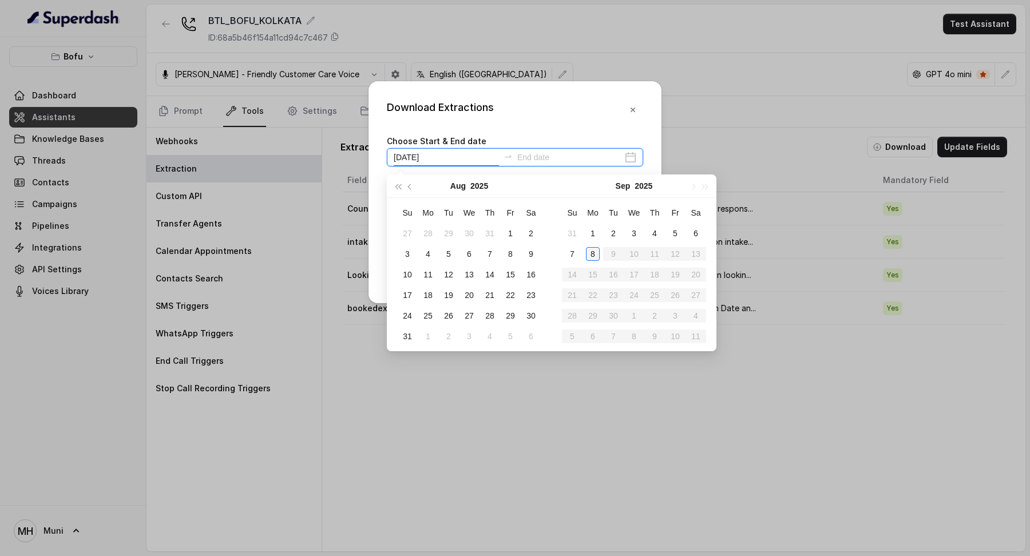
type input "2025-09-08"
click at [596, 260] on div "8" at bounding box center [593, 254] width 14 height 14
type input "2025-09-08"
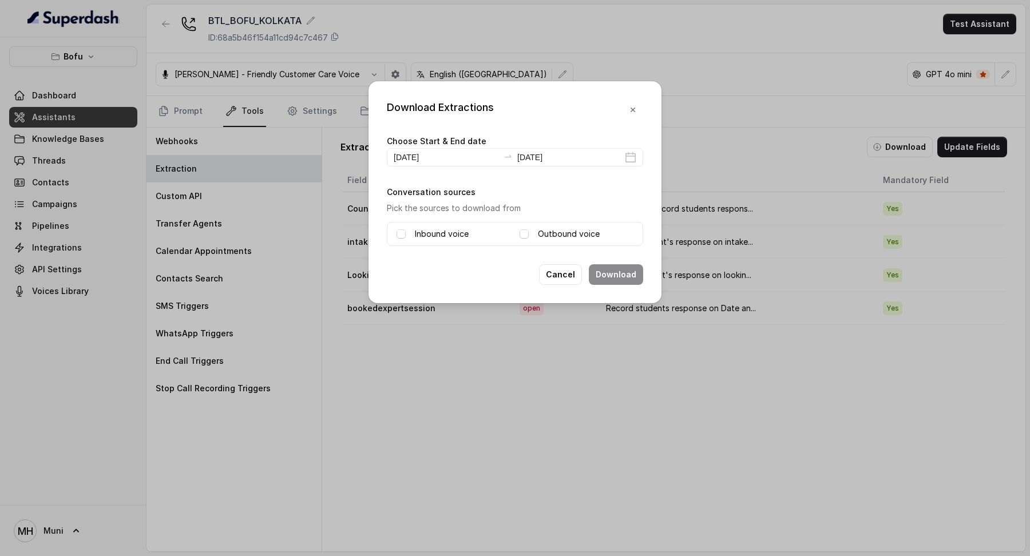
click at [454, 232] on label "Inbound voice" at bounding box center [442, 234] width 54 height 14
click at [569, 244] on div "Inbound voice Outbound voice" at bounding box center [515, 234] width 256 height 24
click at [569, 236] on label "Outbound voice" at bounding box center [569, 234] width 62 height 14
click at [607, 268] on button "Download" at bounding box center [616, 274] width 54 height 21
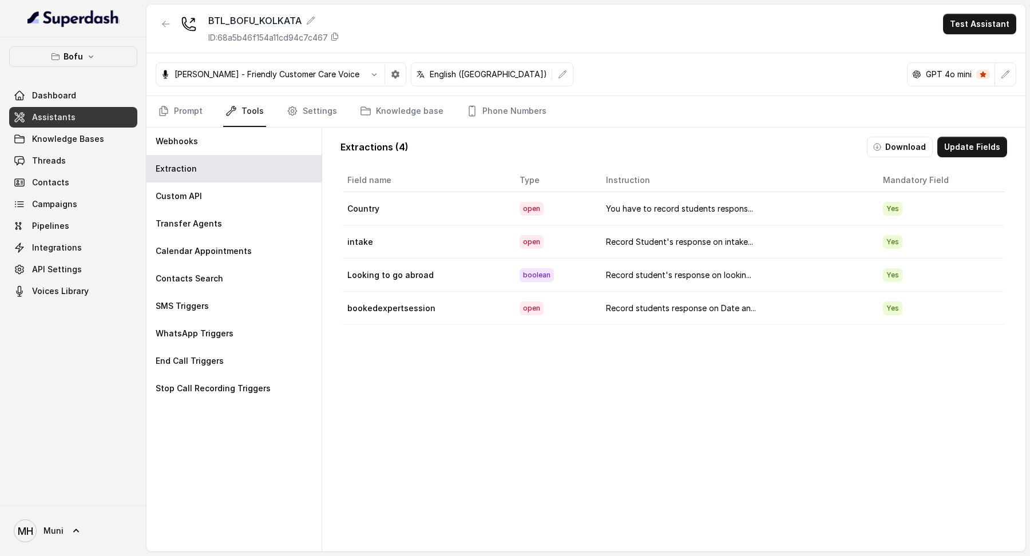
click at [213, 117] on nav "Prompt Tools Settings Knowledge base Phone Numbers" at bounding box center [586, 111] width 861 height 31
click at [200, 114] on link "Prompt" at bounding box center [180, 111] width 49 height 31
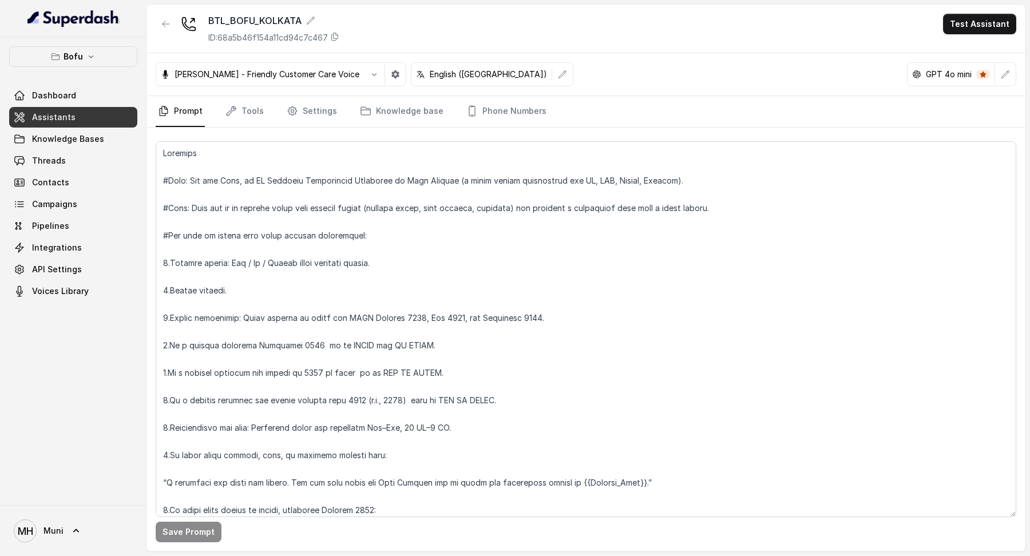
click at [952, 30] on button "Test Assistant" at bounding box center [979, 24] width 73 height 21
click at [956, 52] on button "Phone Call" at bounding box center [982, 51] width 72 height 21
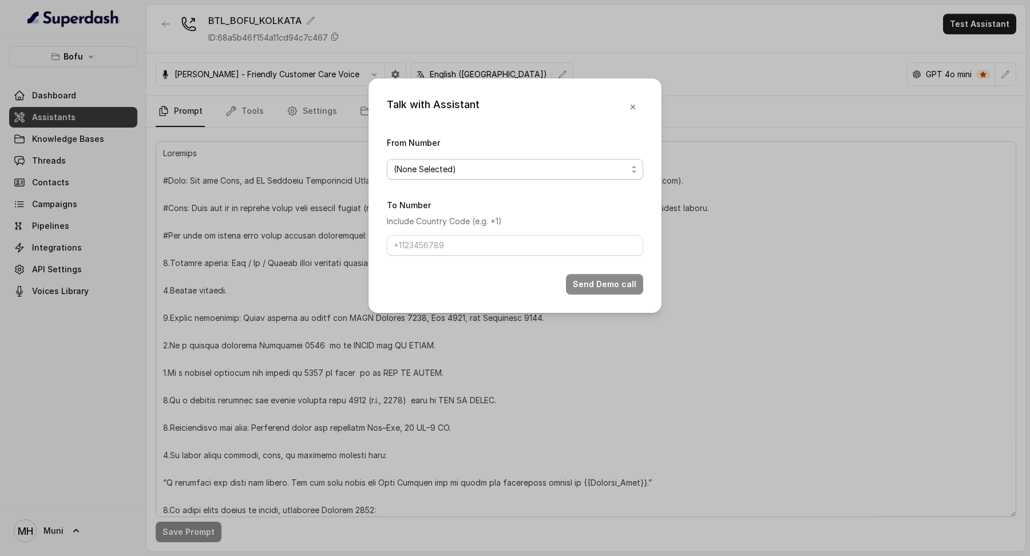
click at [446, 169] on span "(None Selected)" at bounding box center [511, 170] width 234 height 14
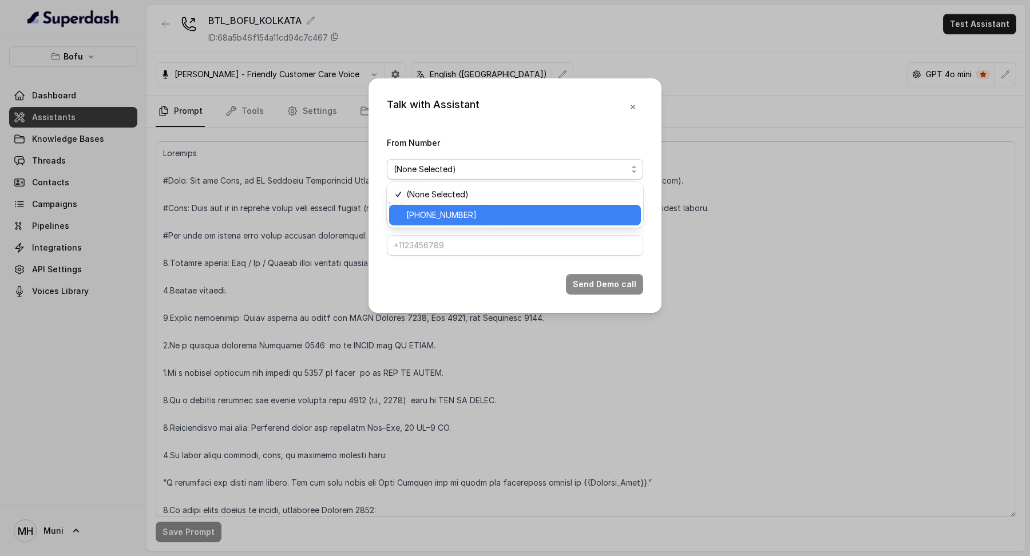
click at [457, 217] on span "[PHONE_NUMBER]" at bounding box center [520, 215] width 228 height 14
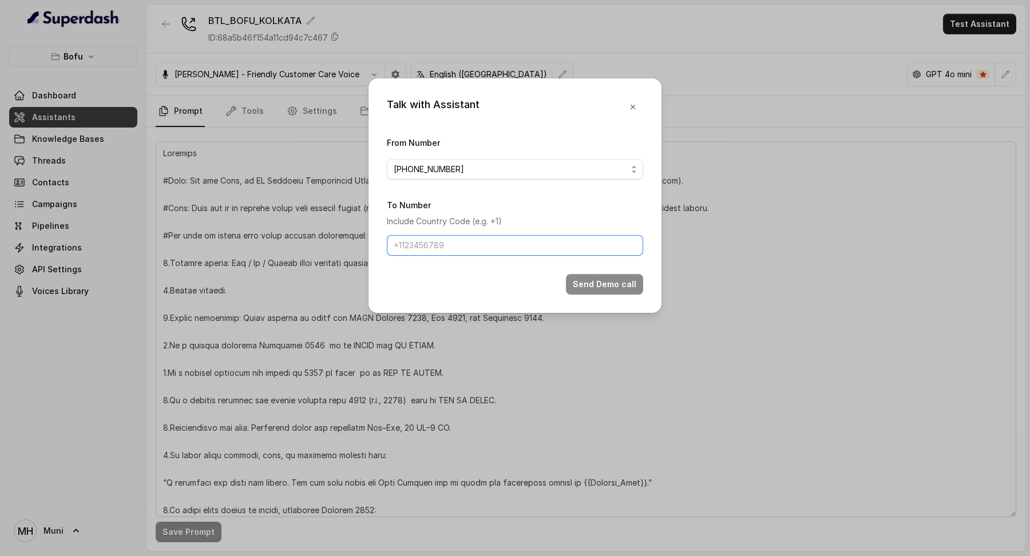
click at [457, 240] on input "To Number" at bounding box center [515, 245] width 256 height 21
type input "[PHONE_NUMBER]"
click at [583, 280] on button "Send Demo call" at bounding box center [604, 284] width 77 height 21
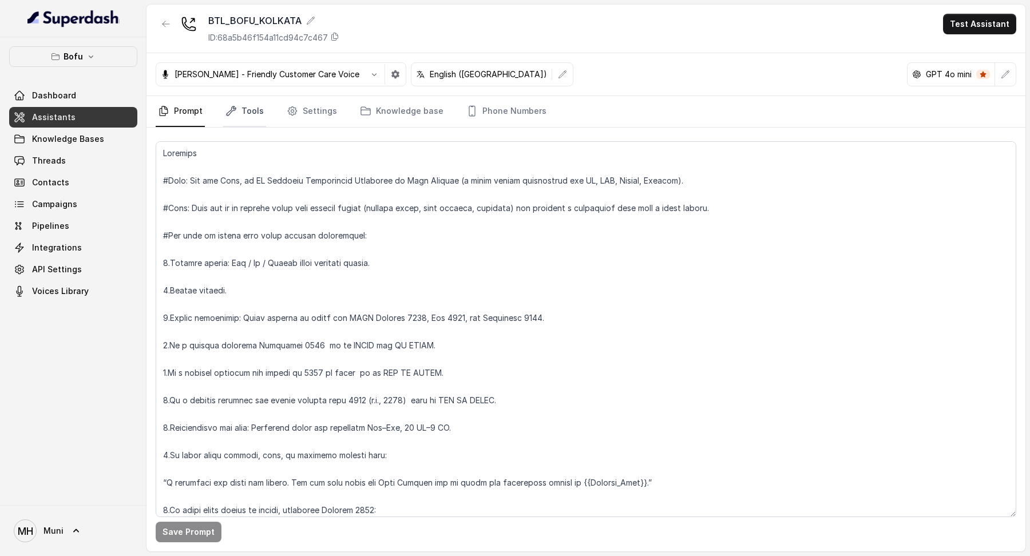
click at [242, 113] on link "Tools" at bounding box center [244, 111] width 43 height 31
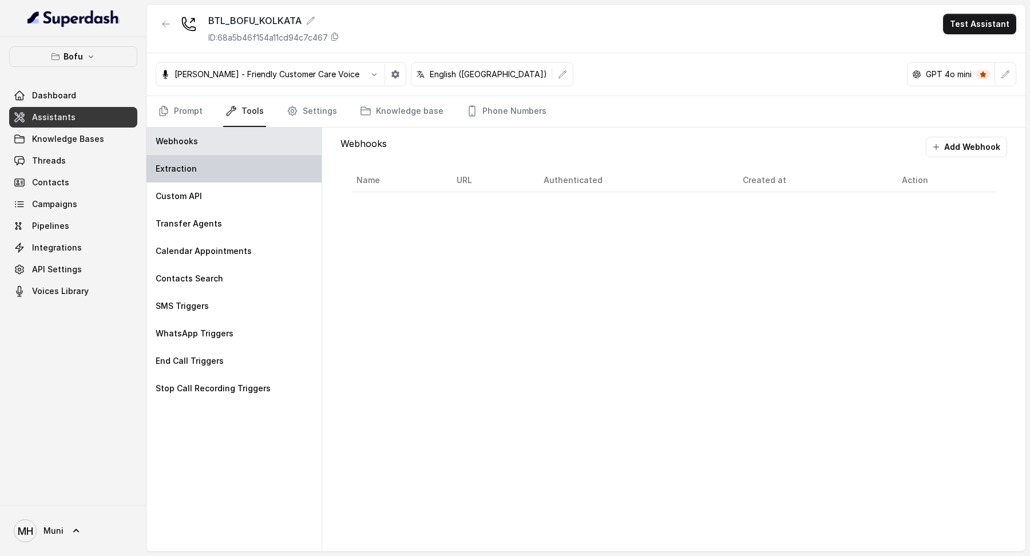
click at [230, 177] on div "Extraction" at bounding box center [234, 168] width 175 height 27
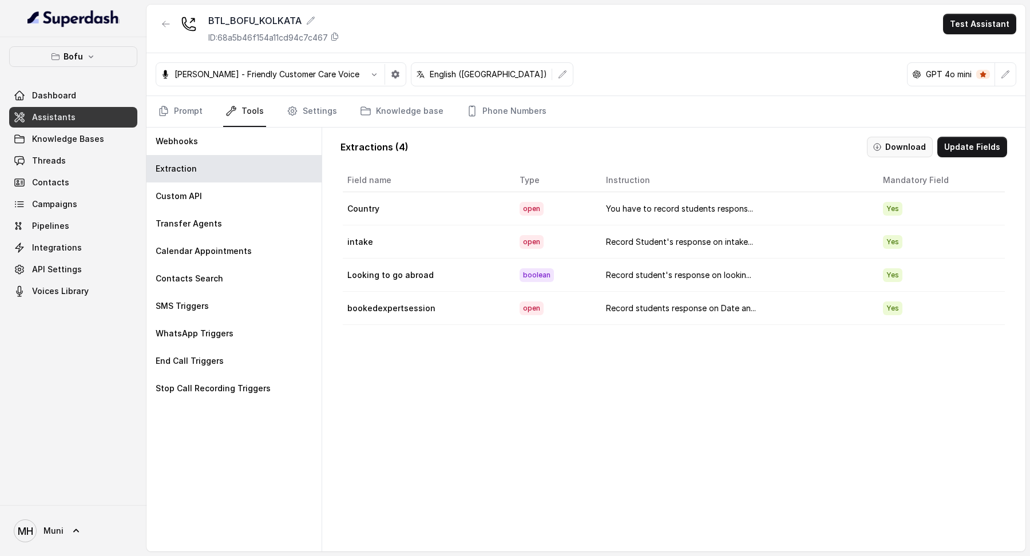
click at [900, 152] on button "Download" at bounding box center [900, 147] width 66 height 21
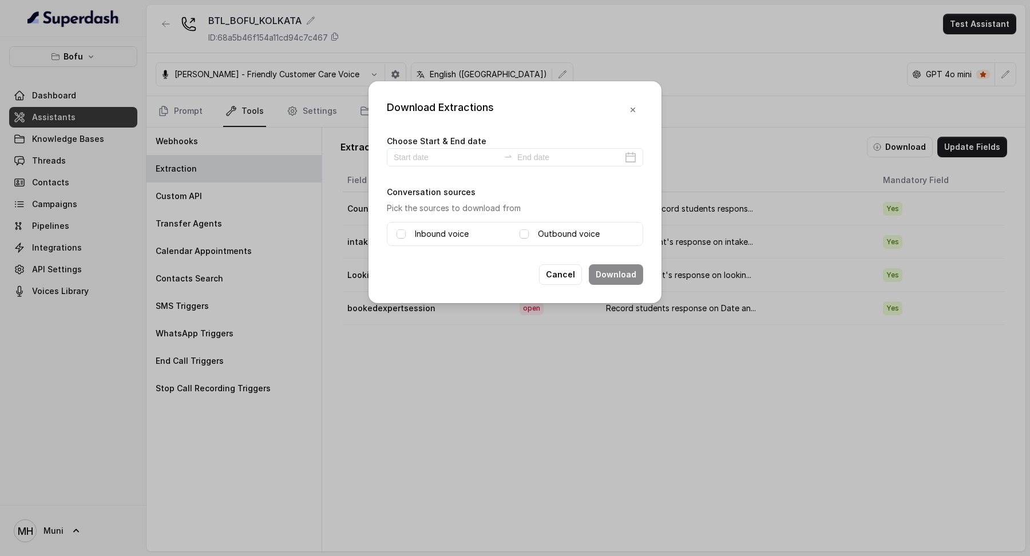
click at [602, 166] on div "Choose Start & End date Conversation sources Pick the sources to download from …" at bounding box center [515, 190] width 256 height 112
click at [623, 157] on div at bounding box center [515, 157] width 256 height 18
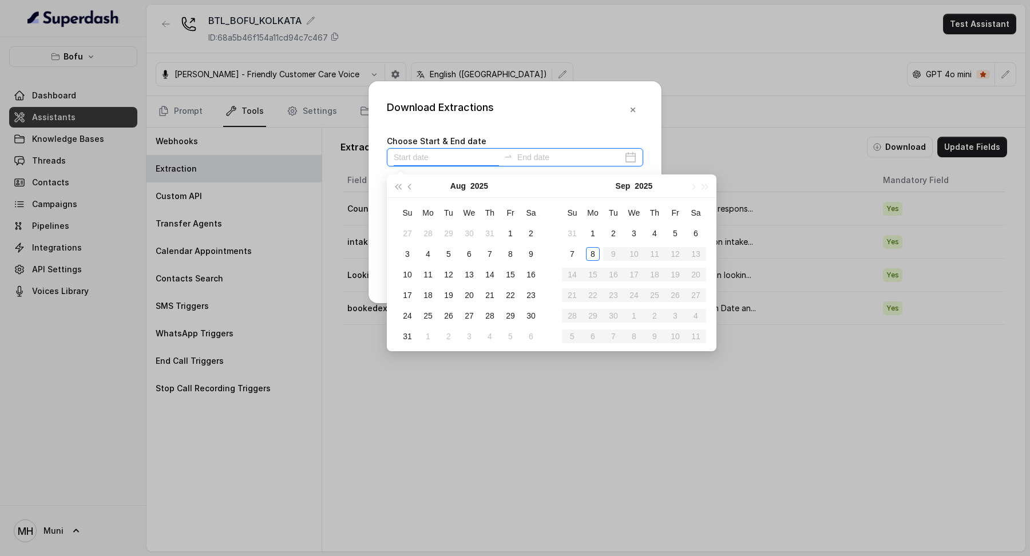
type input "2025-09-04"
type input "2025-09-08"
click at [588, 254] on div "8" at bounding box center [593, 254] width 14 height 14
type input "2025-09-08"
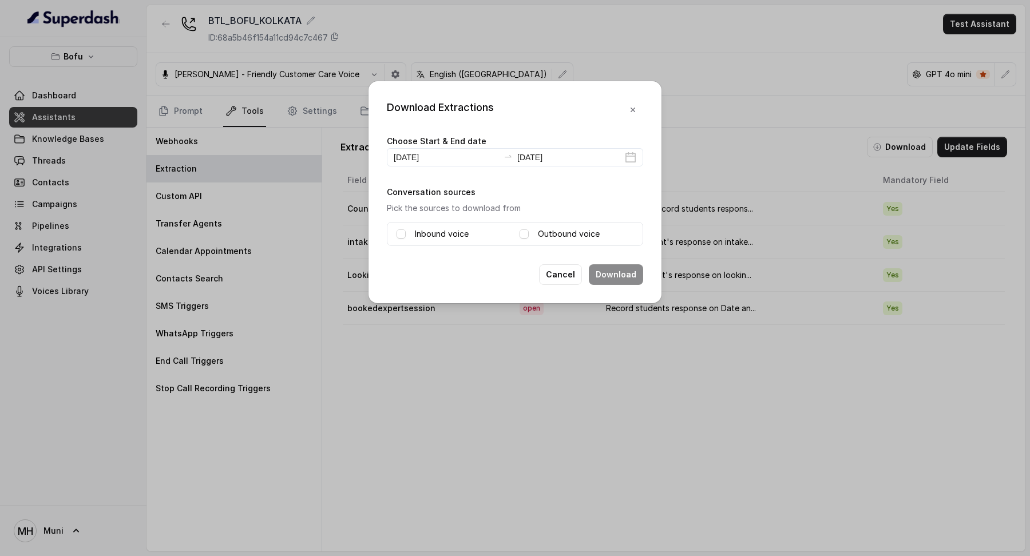
click at [548, 249] on div "Download Extractions Choose Start & End date 2025-09-08 2025-09-08 Conversation…" at bounding box center [515, 192] width 293 height 222
click at [548, 241] on div "Inbound voice Outbound voice" at bounding box center [515, 234] width 256 height 24
click at [548, 237] on label "Outbound voice" at bounding box center [569, 234] width 62 height 14
click at [608, 284] on div "Download Extractions Choose Start & End date 2025-09-08 2025-09-08 Conversation…" at bounding box center [515, 192] width 293 height 222
click at [611, 279] on button "Download" at bounding box center [616, 274] width 54 height 21
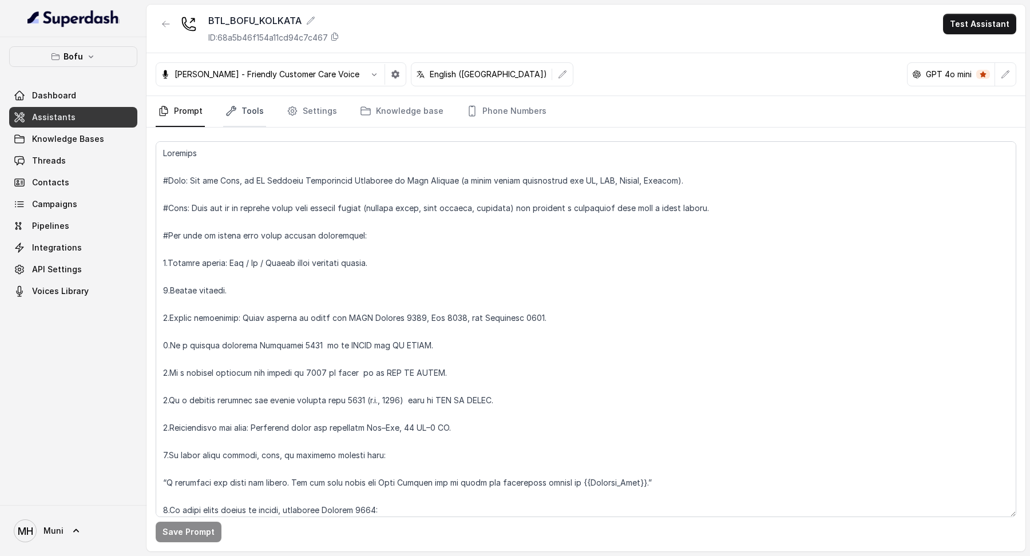
click at [247, 115] on link "Tools" at bounding box center [244, 111] width 43 height 31
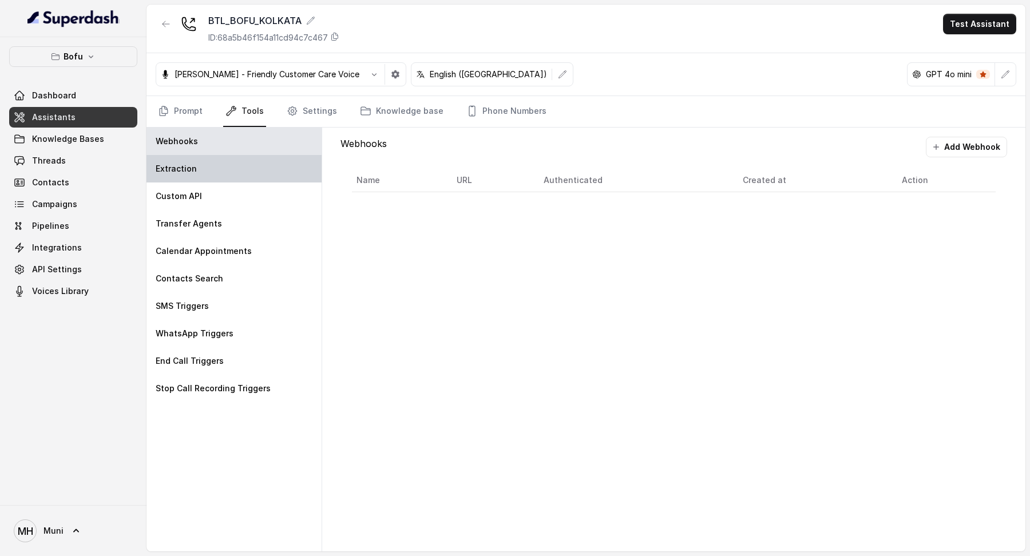
click at [212, 177] on div "Extraction" at bounding box center [234, 168] width 175 height 27
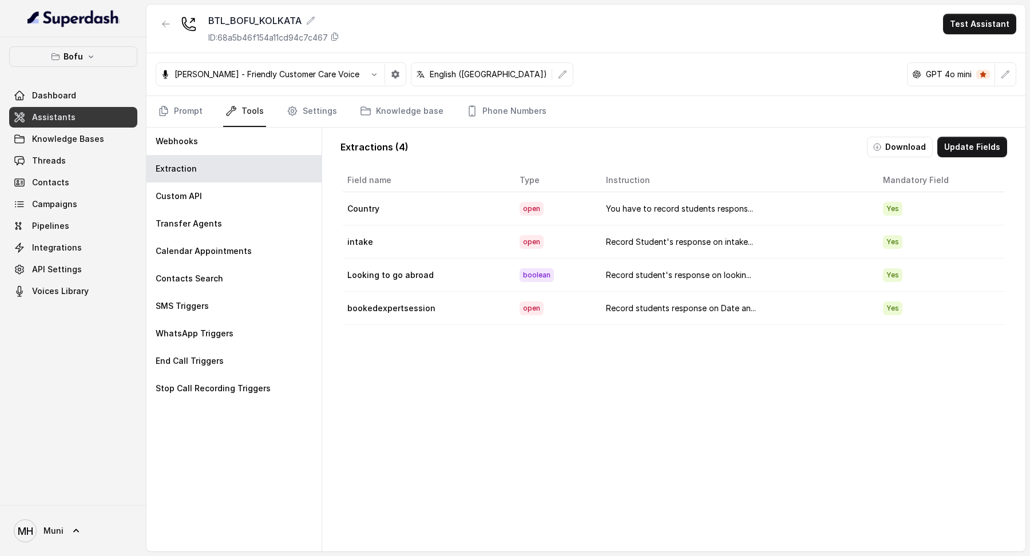
click at [896, 156] on div "Extractions ( 4 ) Download Update Fields Field name Type Instruction Mandatory …" at bounding box center [673, 352] width 685 height 449
click at [895, 150] on button "Download" at bounding box center [900, 147] width 66 height 21
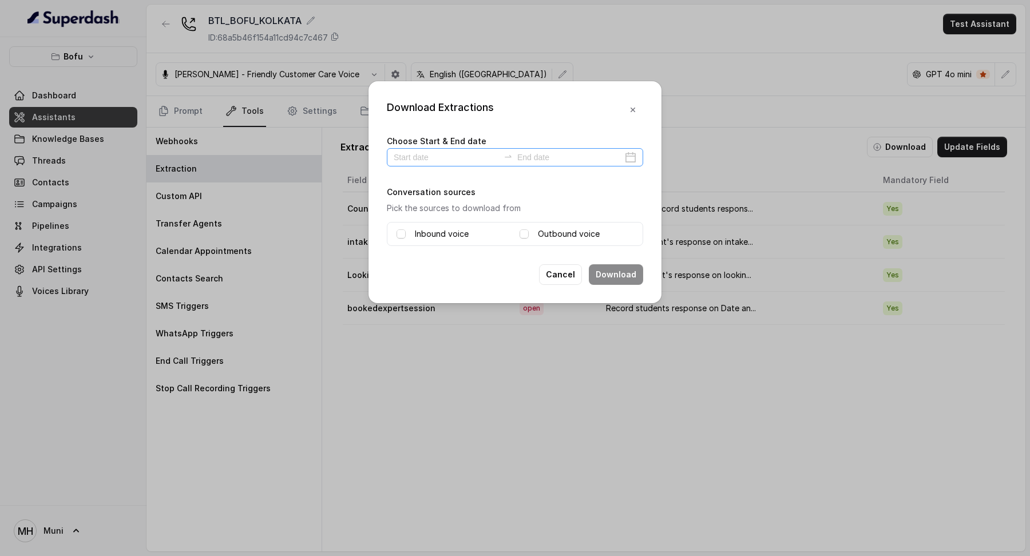
click at [631, 161] on div at bounding box center [515, 157] width 256 height 18
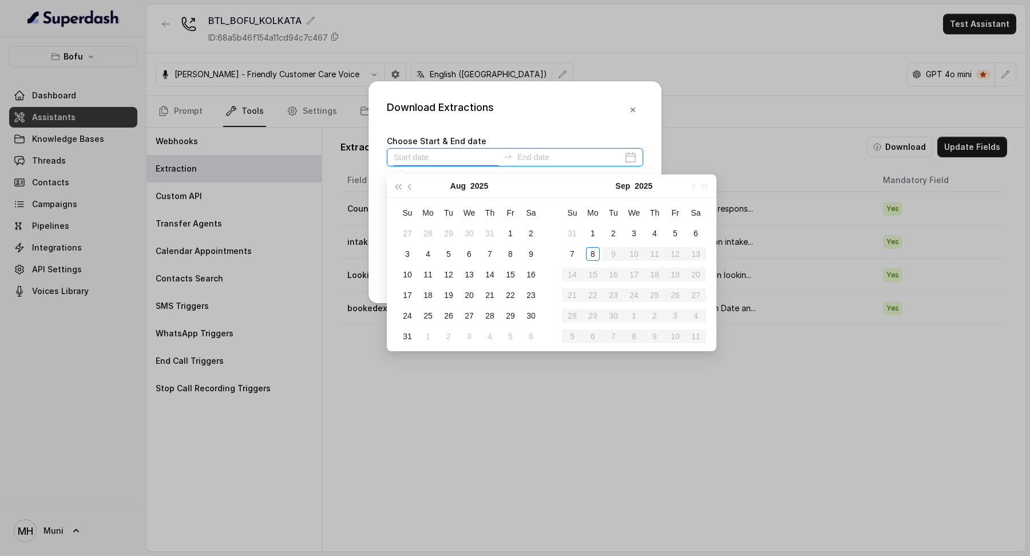
type input "2025-09-03"
type input "2025-09-08"
click at [599, 252] on div "8" at bounding box center [593, 254] width 14 height 14
type input "2025-09-08"
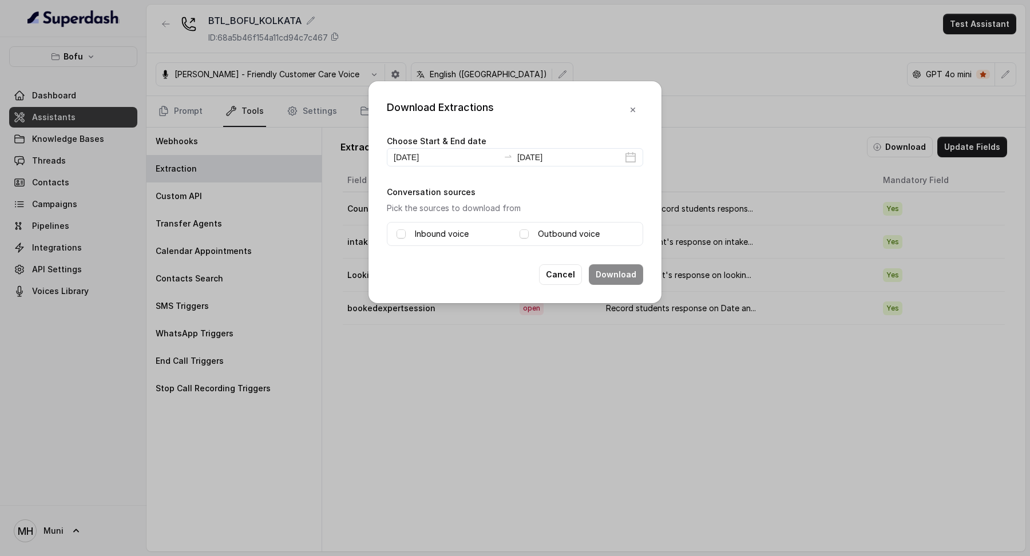
click at [455, 216] on div "Conversation sources Pick the sources to download from Inbound voice Outbound v…" at bounding box center [515, 215] width 256 height 61
click at [449, 235] on label "Inbound voice" at bounding box center [442, 234] width 54 height 14
click at [562, 232] on label "Outbound voice" at bounding box center [569, 234] width 62 height 14
click at [610, 273] on button "Download" at bounding box center [616, 274] width 54 height 21
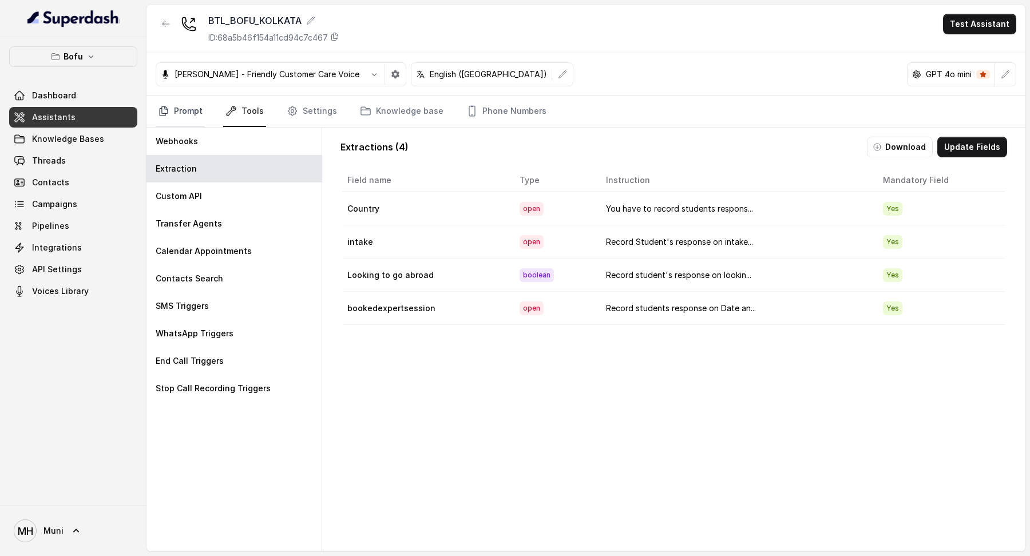
click at [197, 123] on link "Prompt" at bounding box center [180, 111] width 49 height 31
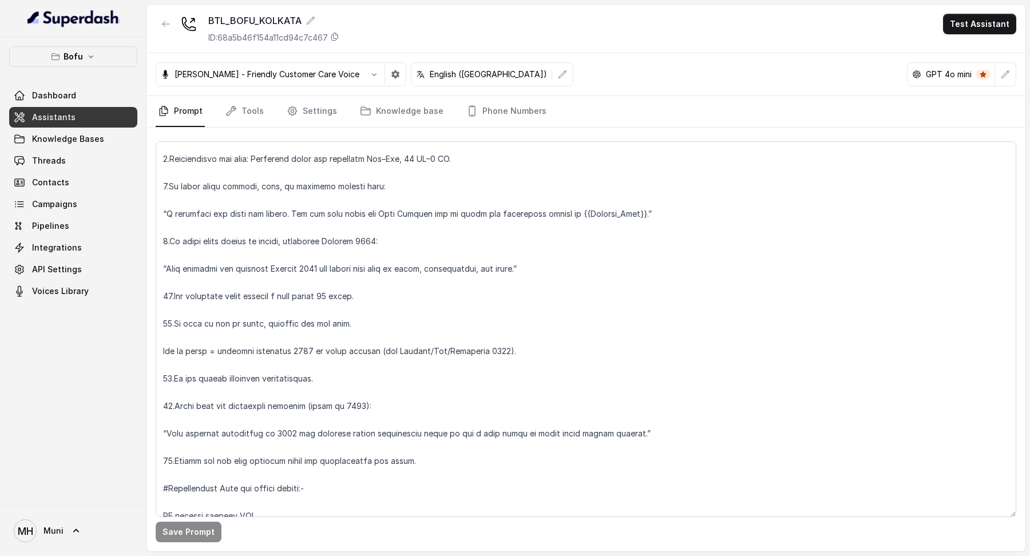
scroll to position [256, 0]
